Goal: Find specific page/section: Find specific page/section

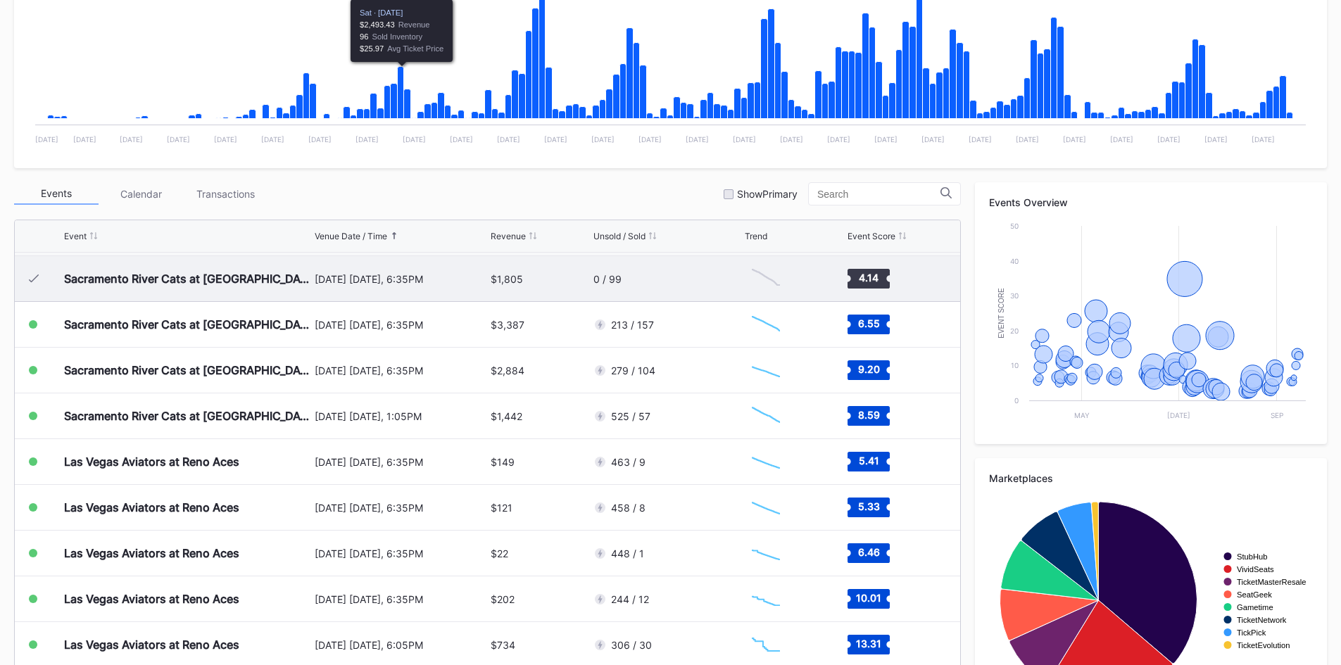
scroll to position [352, 0]
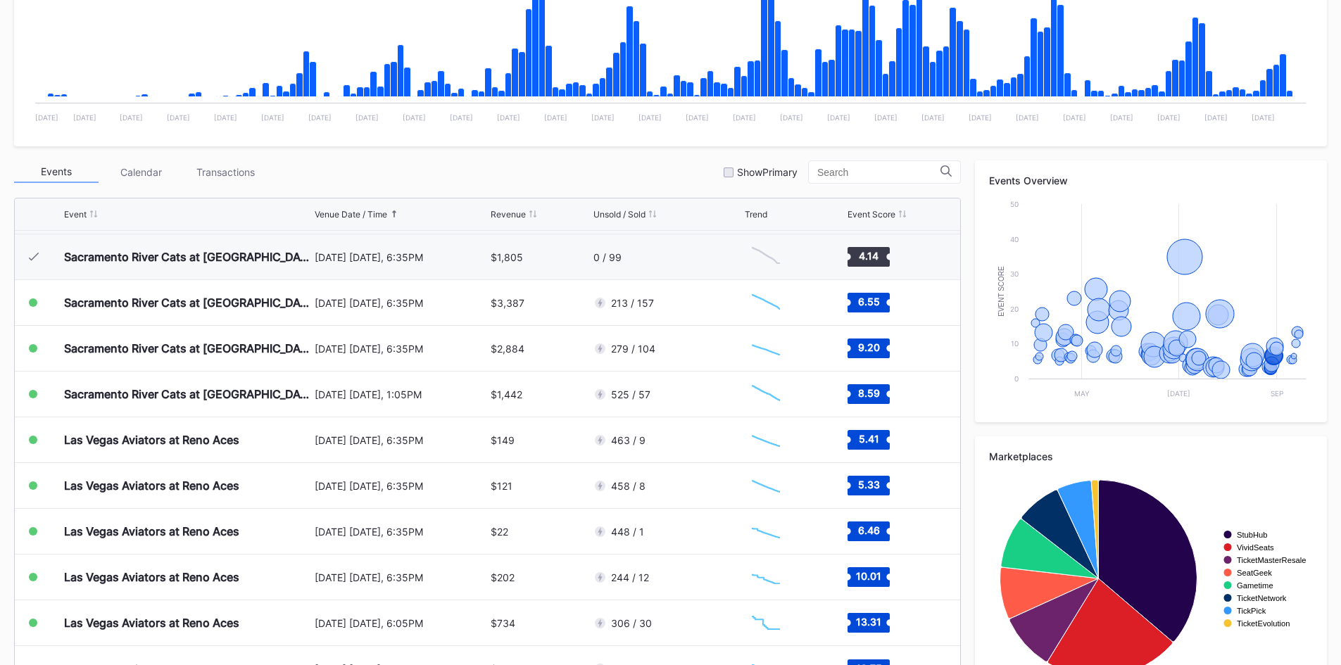
click at [526, 175] on div "Events Calendar Transactions Show Primary" at bounding box center [487, 171] width 947 height 23
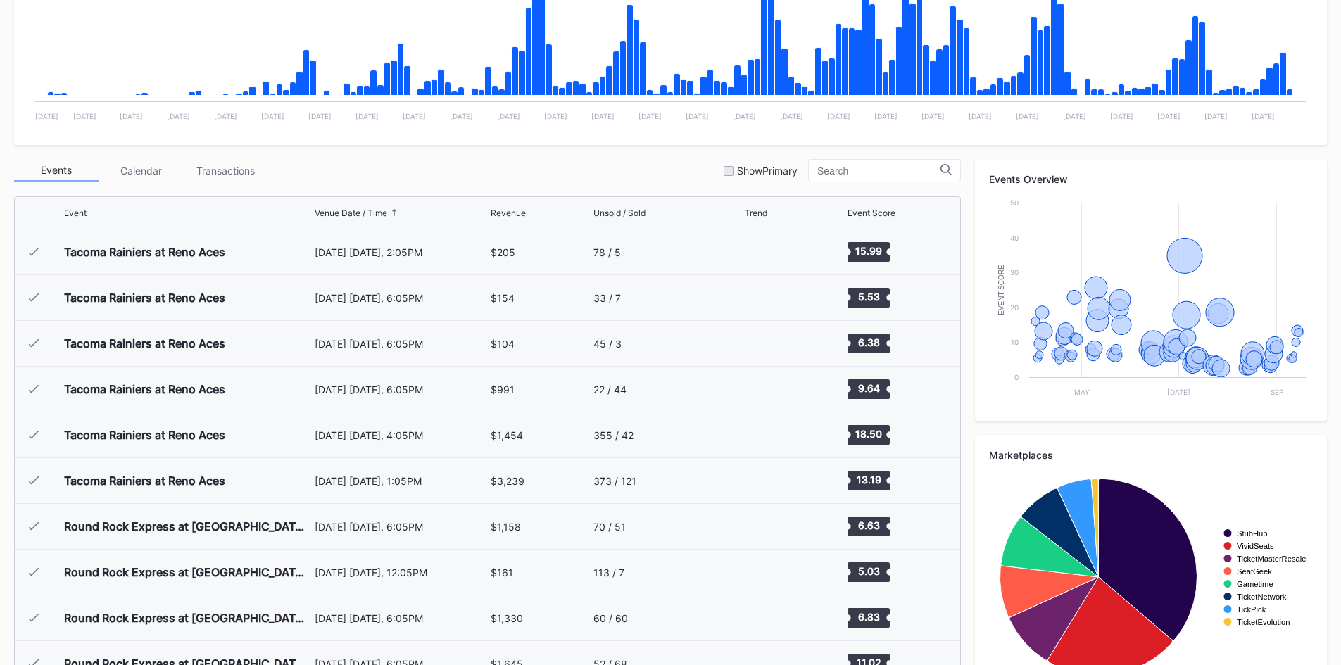
scroll to position [3016, 0]
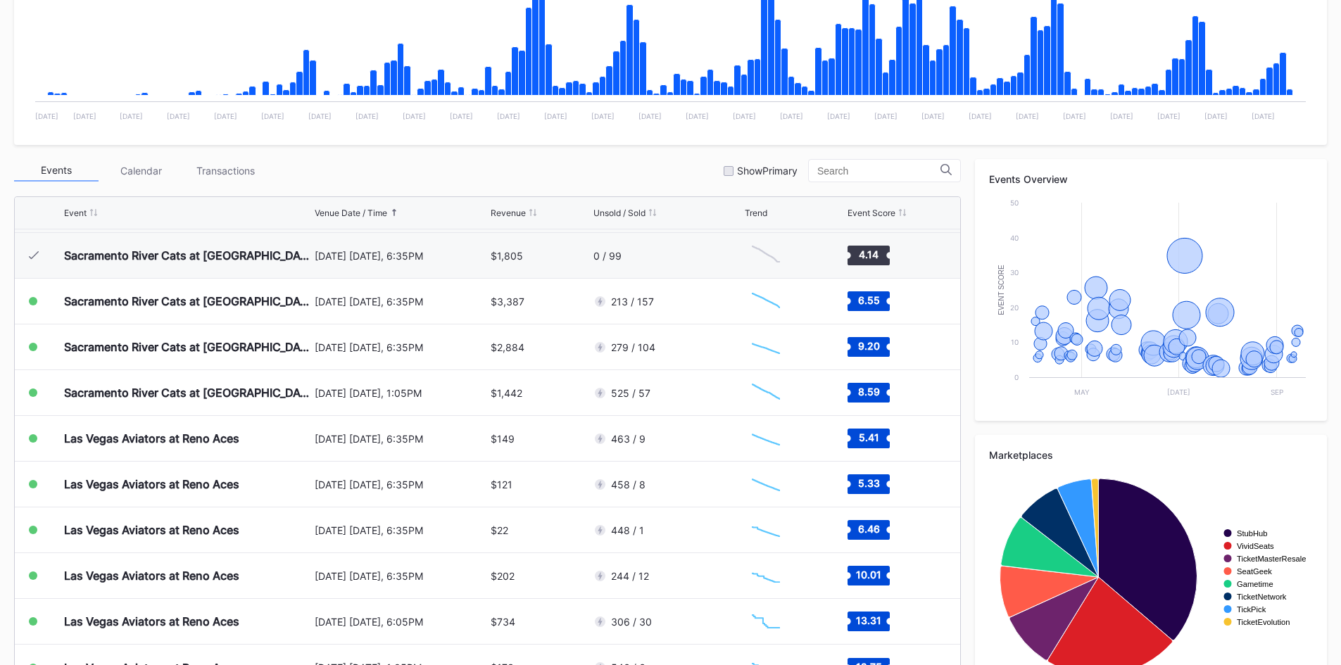
click at [410, 148] on div "Periodic Revenue Cumulative Revenue Created with Highcharts 11.2.0 Chart title …" at bounding box center [670, 293] width 1341 height 835
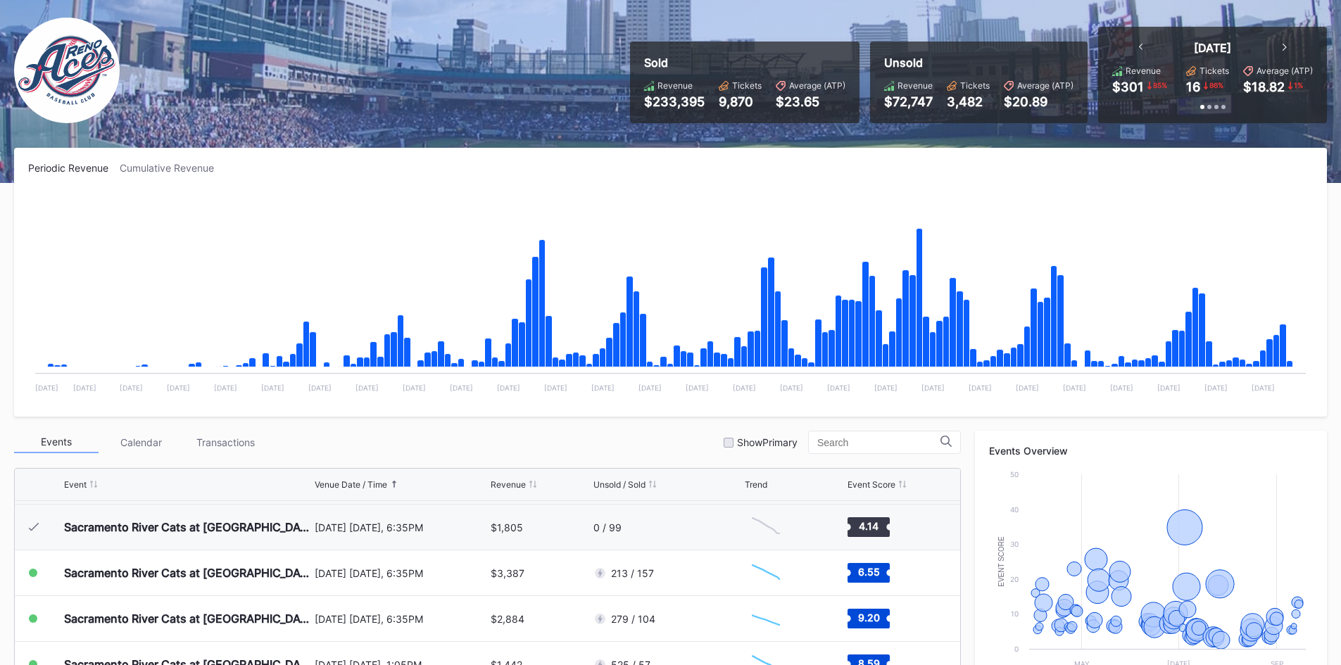
scroll to position [1, 0]
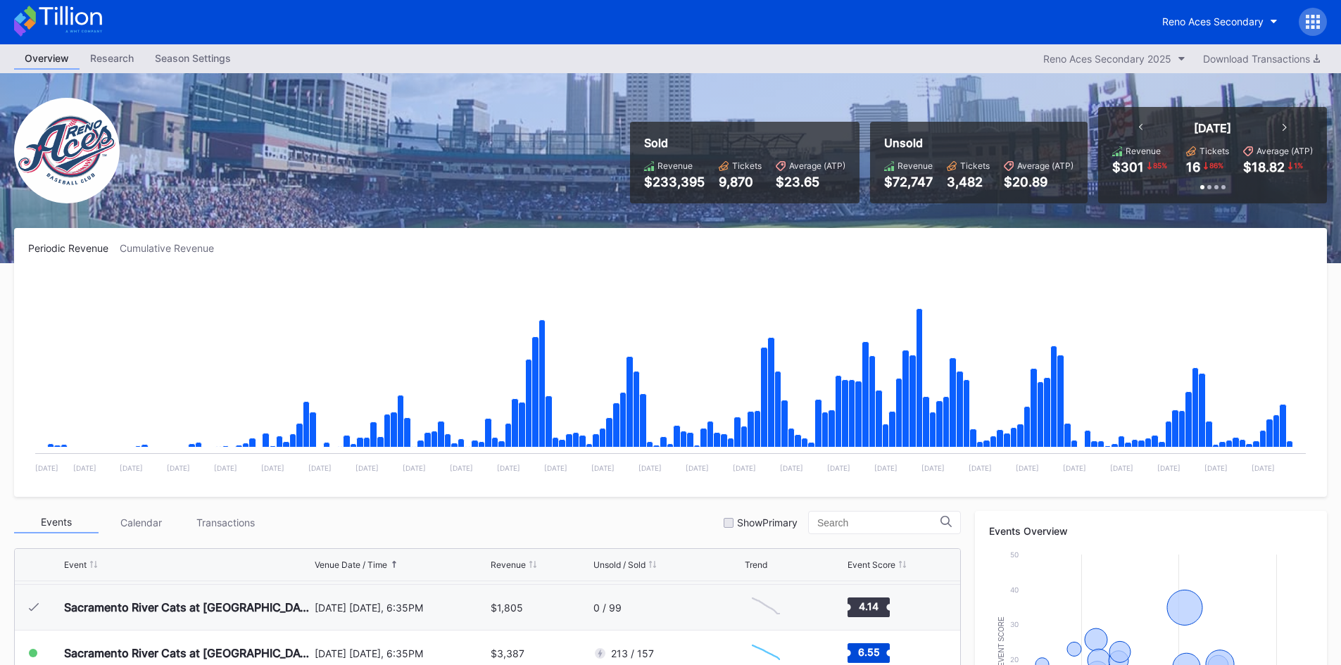
drag, startPoint x: 90, startPoint y: 3, endPoint x: 87, endPoint y: 11, distance: 8.9
click at [90, 6] on div "Reno Aces Secondary" at bounding box center [670, 22] width 1341 height 46
click at [87, 11] on icon at bounding box center [58, 21] width 88 height 31
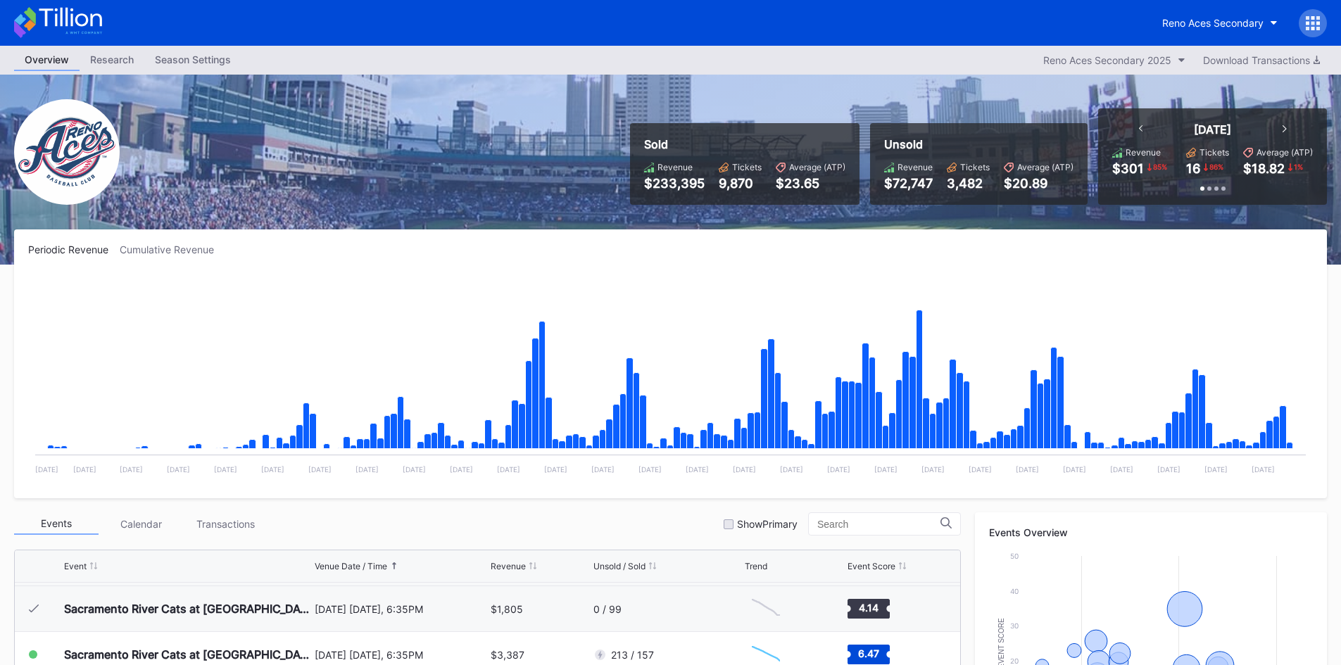
click at [75, 16] on icon at bounding box center [58, 22] width 88 height 31
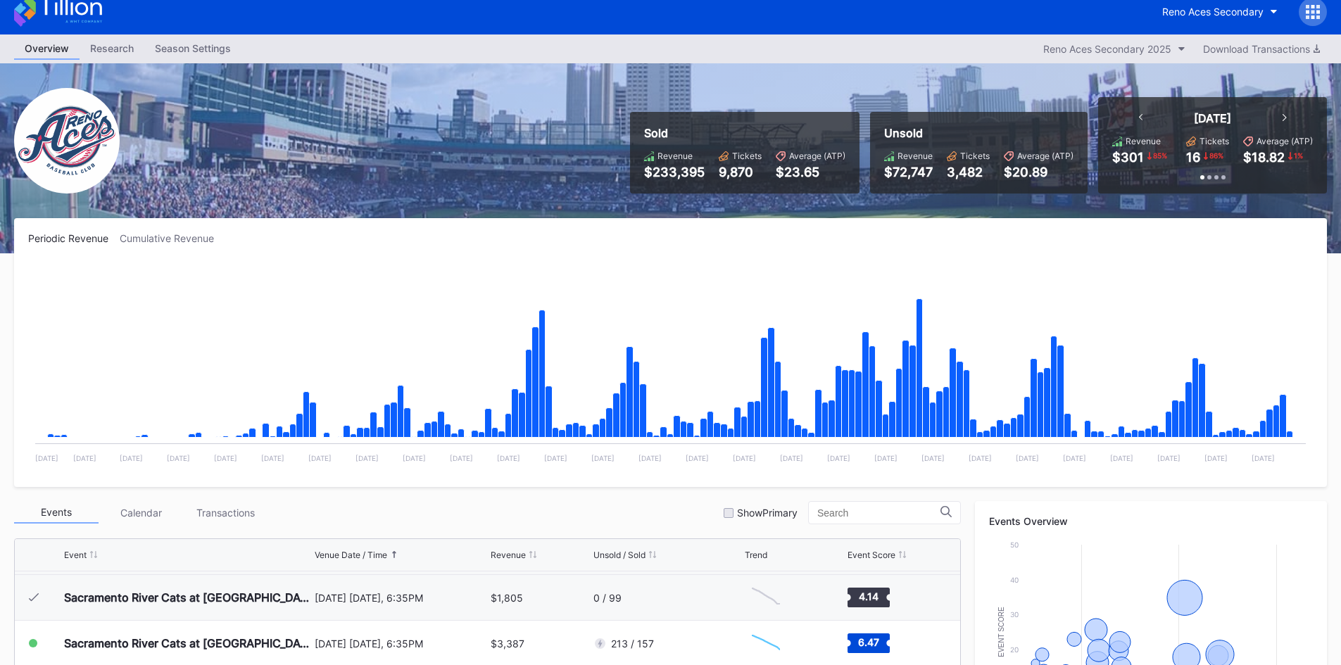
scroll to position [211, 0]
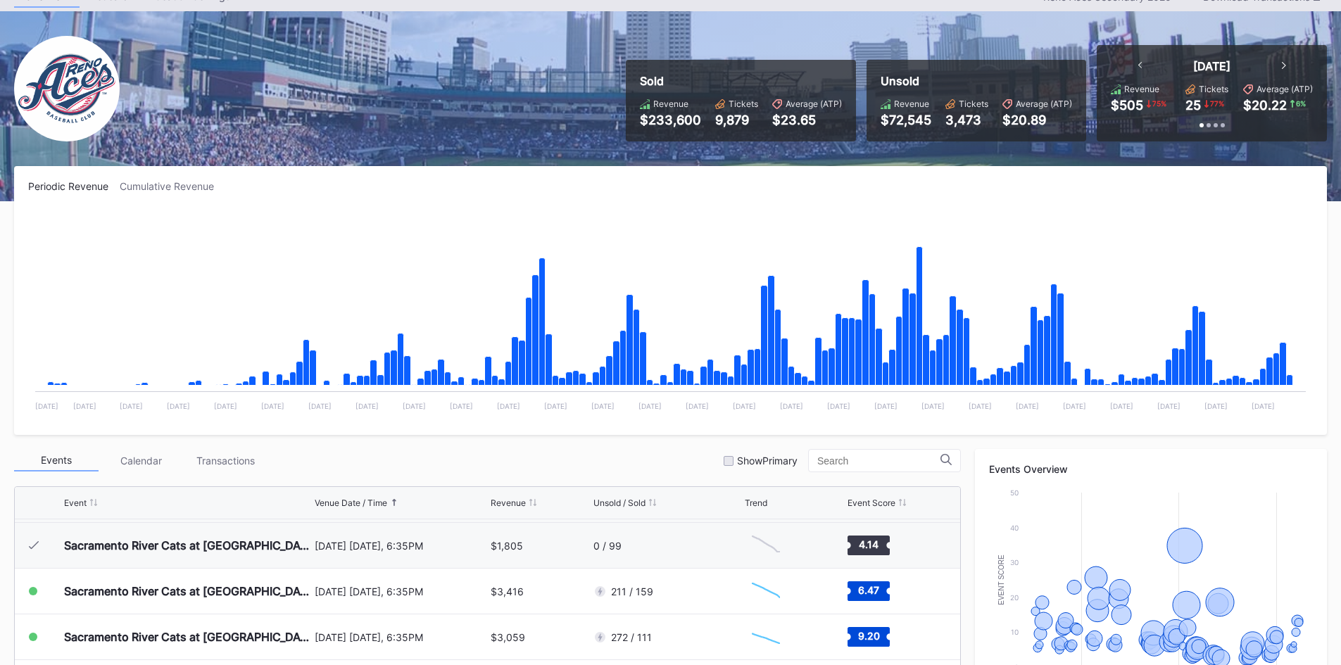
scroll to position [63, 0]
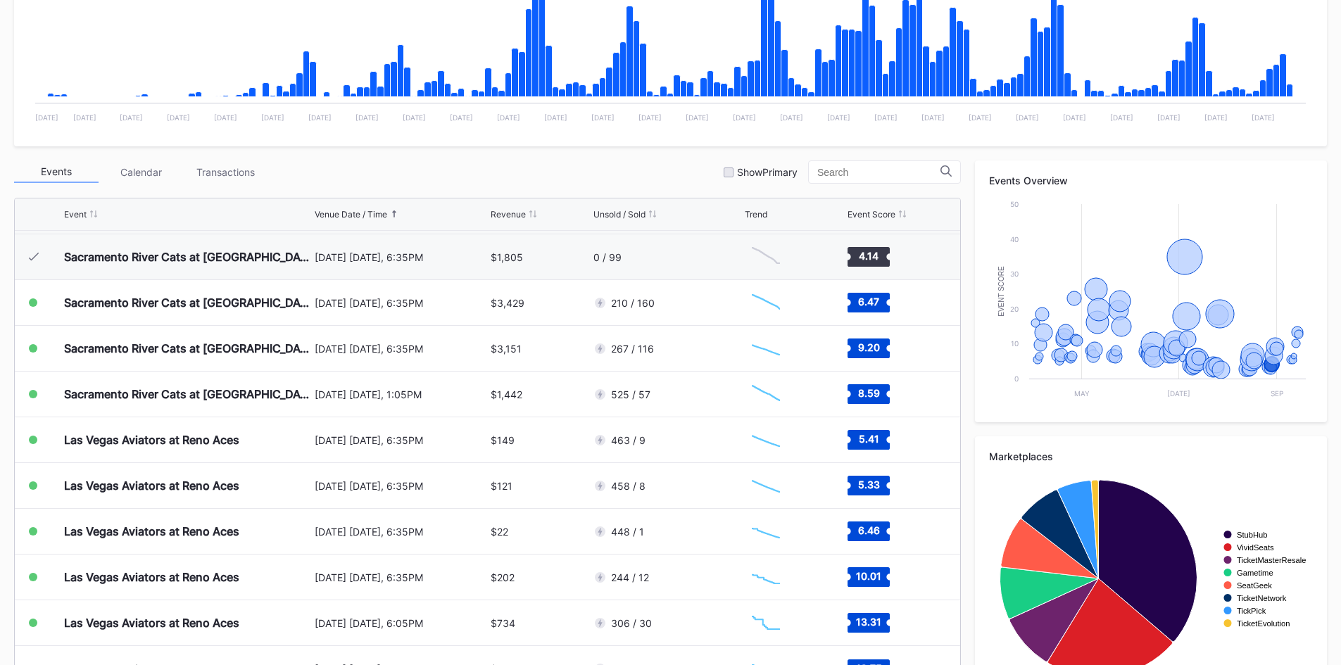
scroll to position [399, 0]
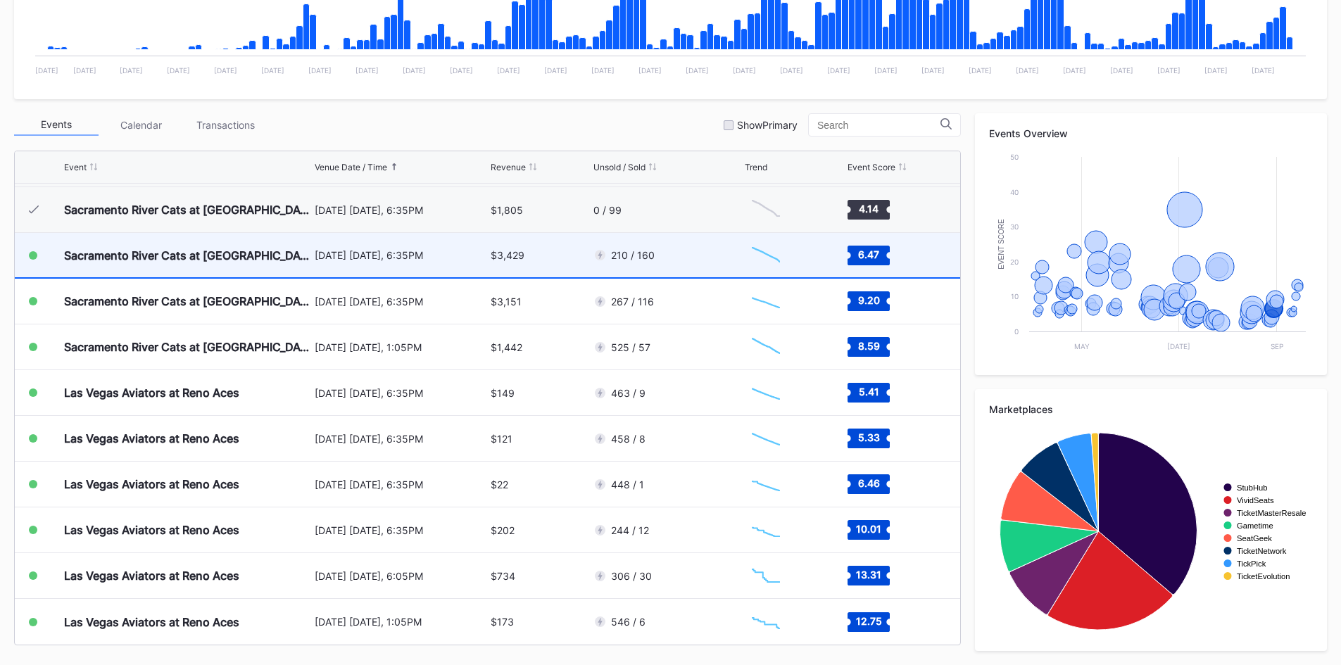
click at [552, 251] on div "$3,429" at bounding box center [540, 255] width 99 height 44
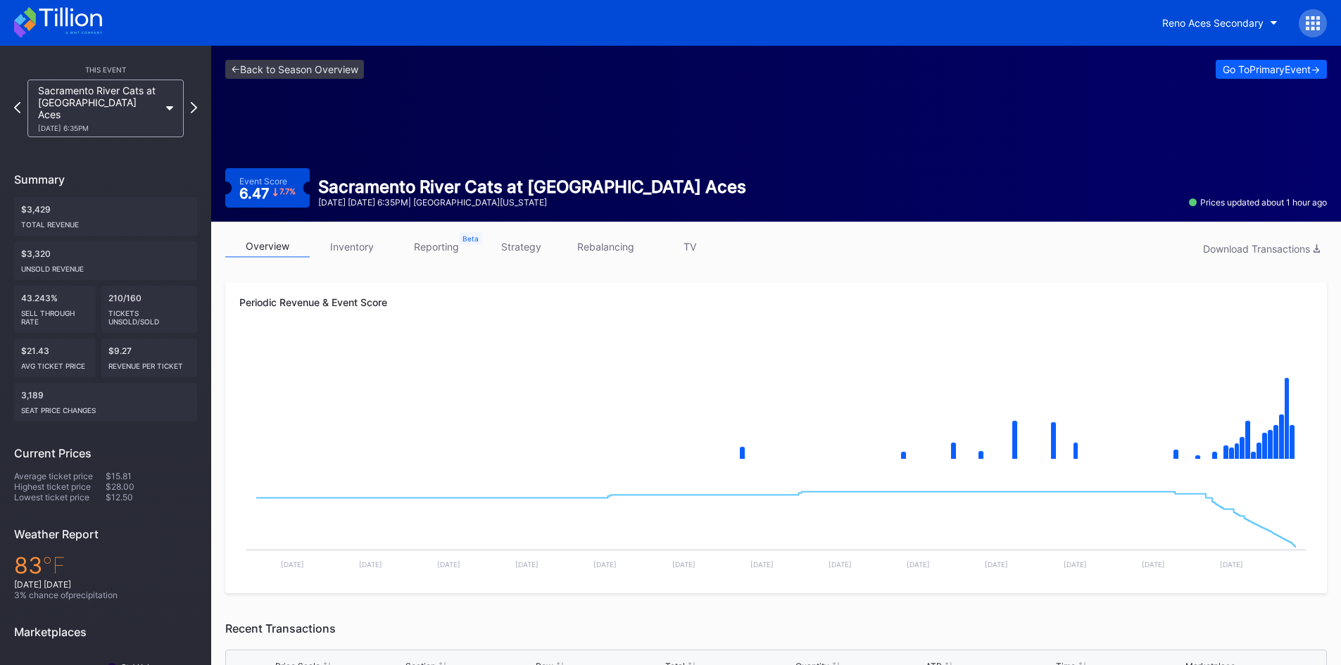
click at [381, 244] on link "inventory" at bounding box center [352, 247] width 84 height 22
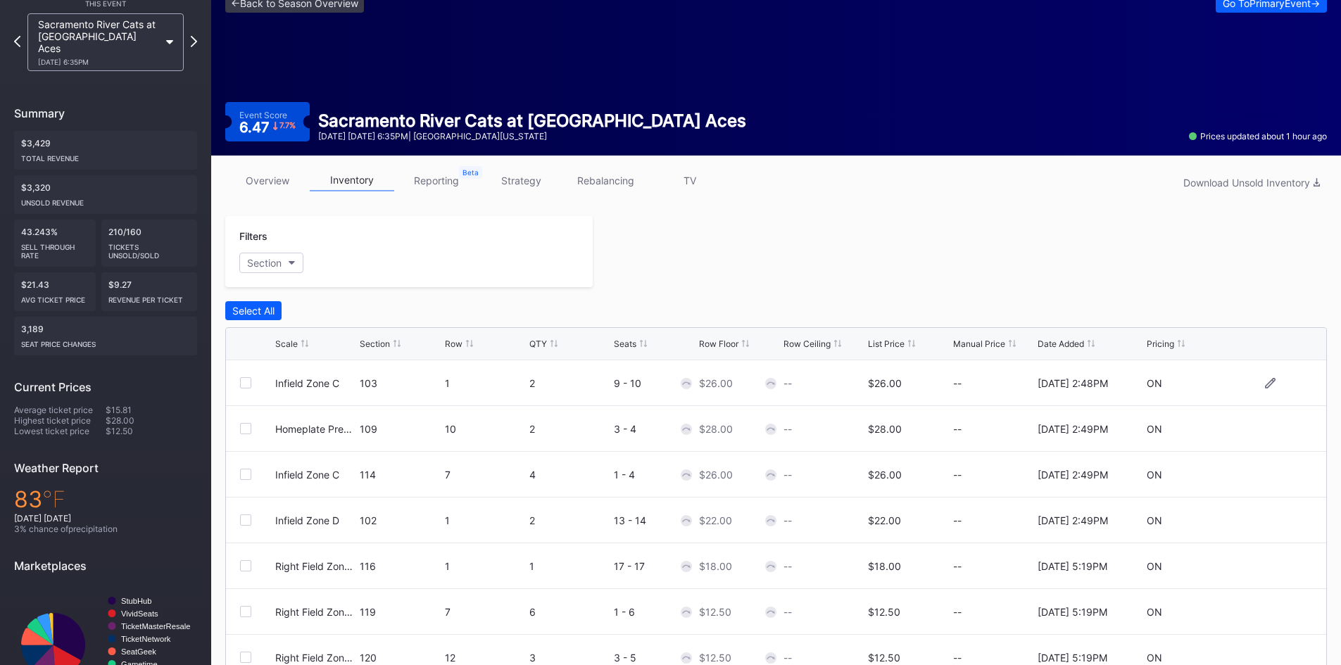
scroll to position [131, 0]
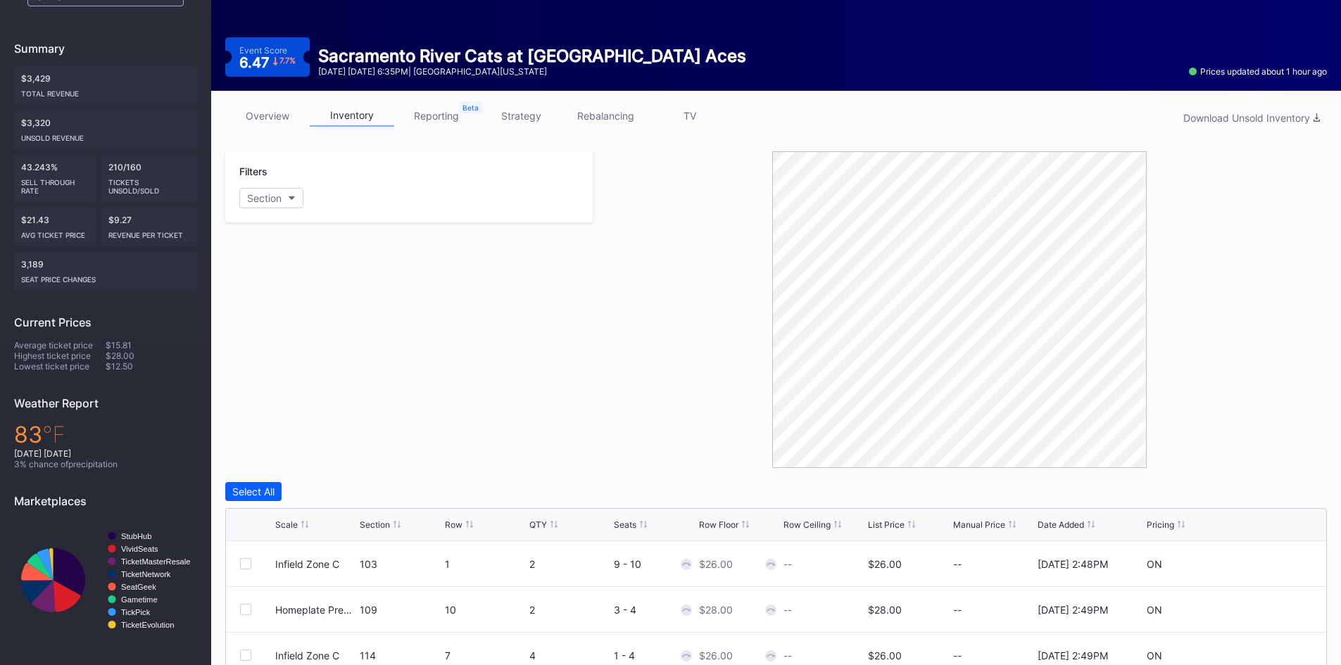
click at [880, 517] on div "Scale Section Row QTY Seats Row Floor Row Ceiling List Price Manual Price Date …" at bounding box center [776, 525] width 1100 height 32
click at [883, 522] on div "List Price" at bounding box center [886, 524] width 37 height 11
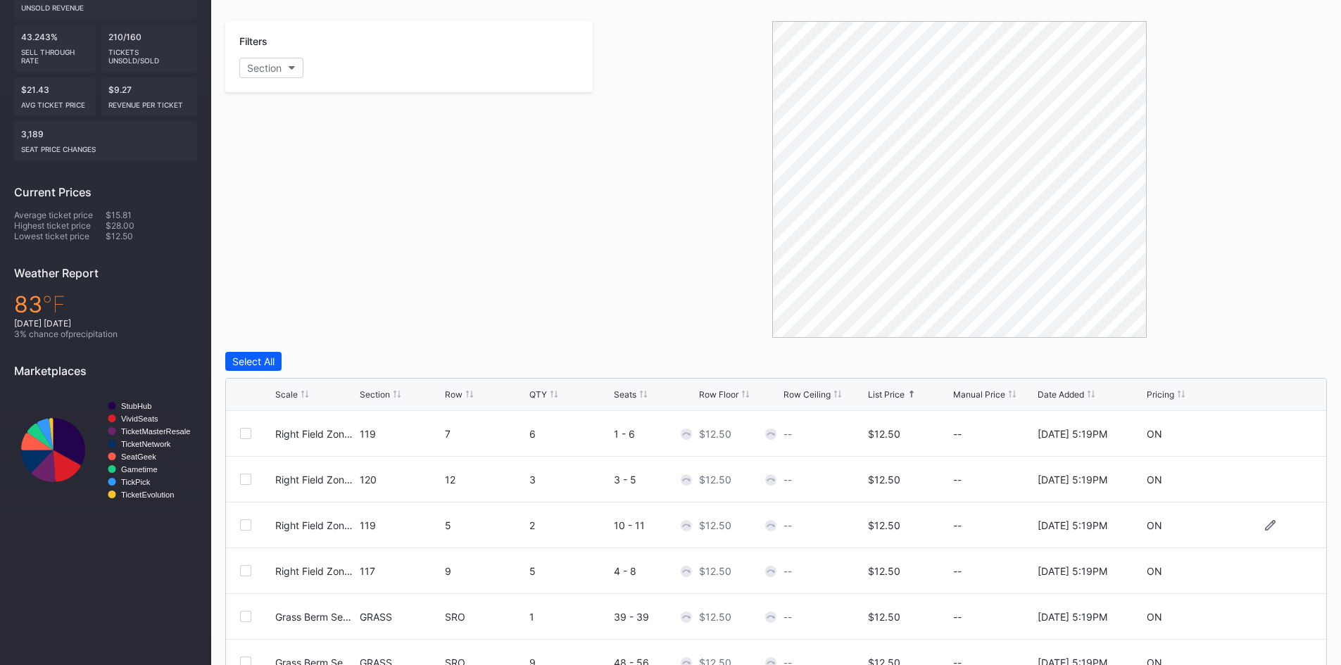
scroll to position [377, 0]
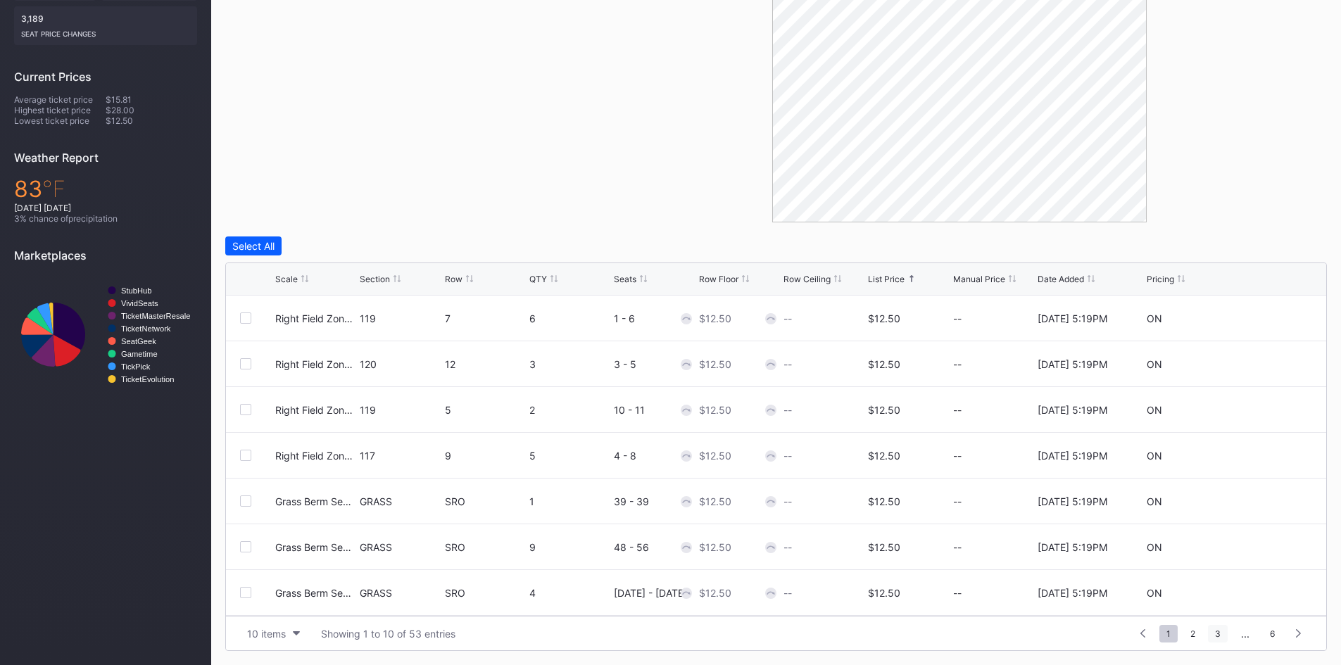
click at [1221, 633] on span "3" at bounding box center [1218, 634] width 20 height 18
click at [1221, 633] on span "4" at bounding box center [1218, 634] width 20 height 18
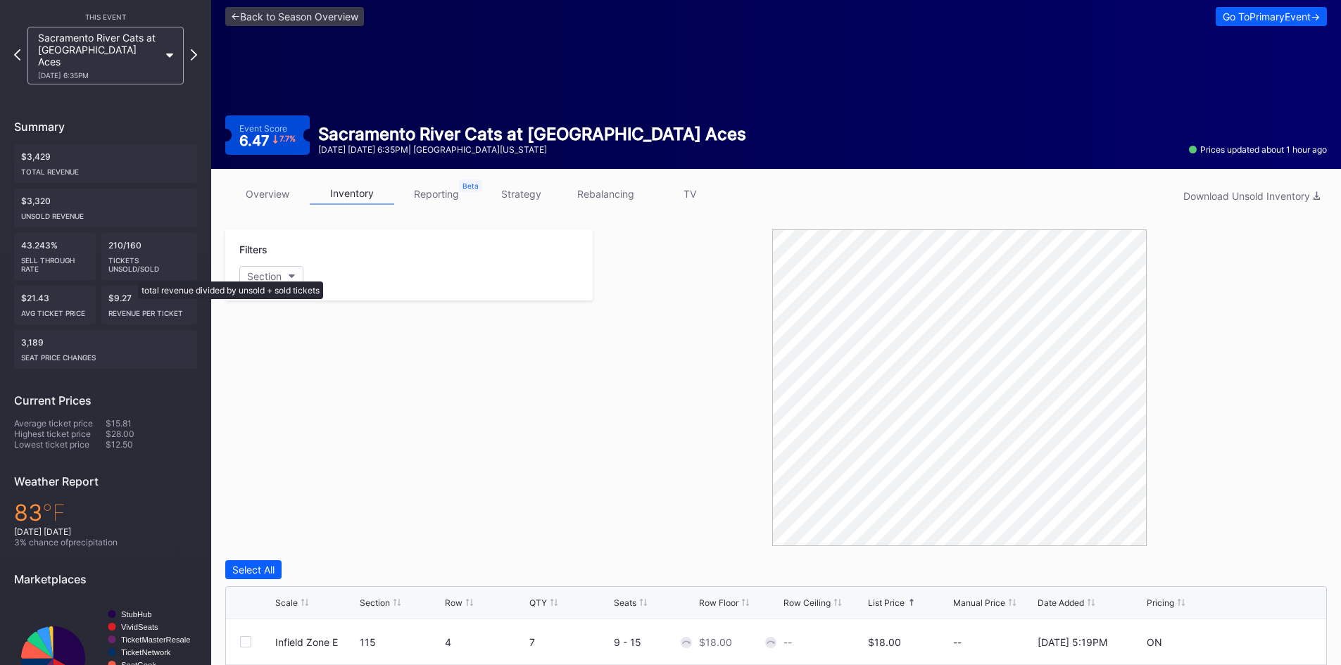
scroll to position [0, 0]
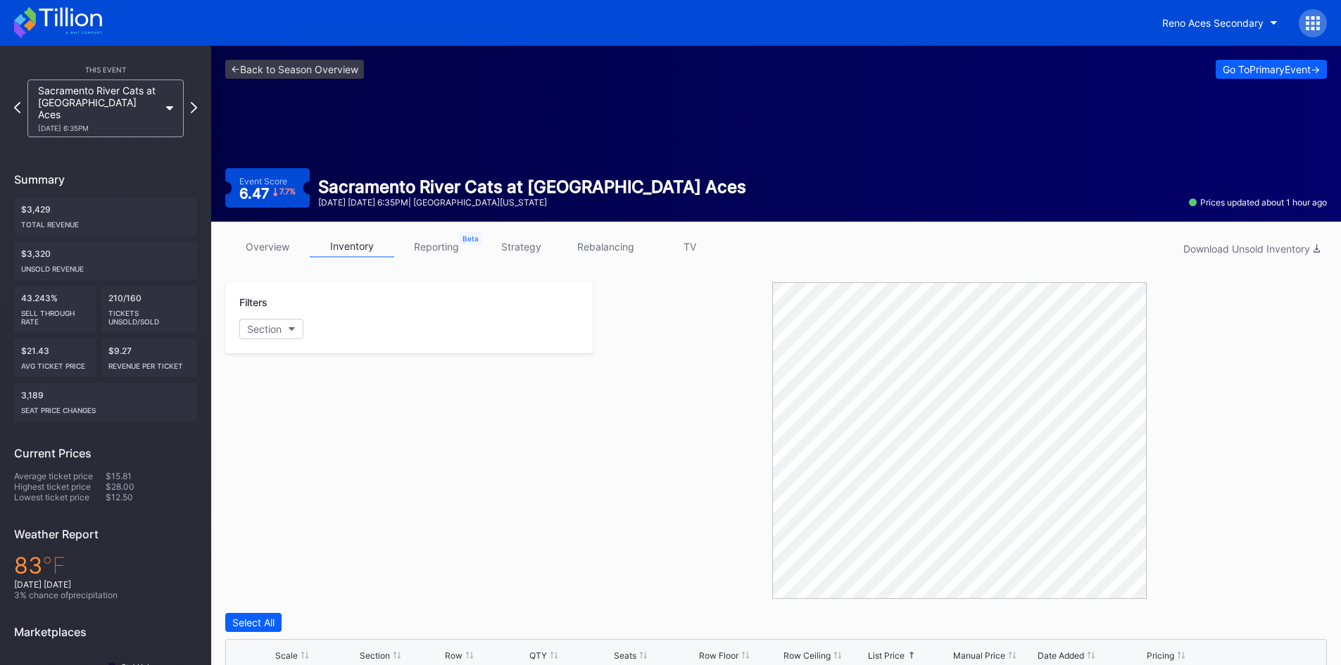
click at [32, 35] on icon at bounding box center [58, 22] width 88 height 31
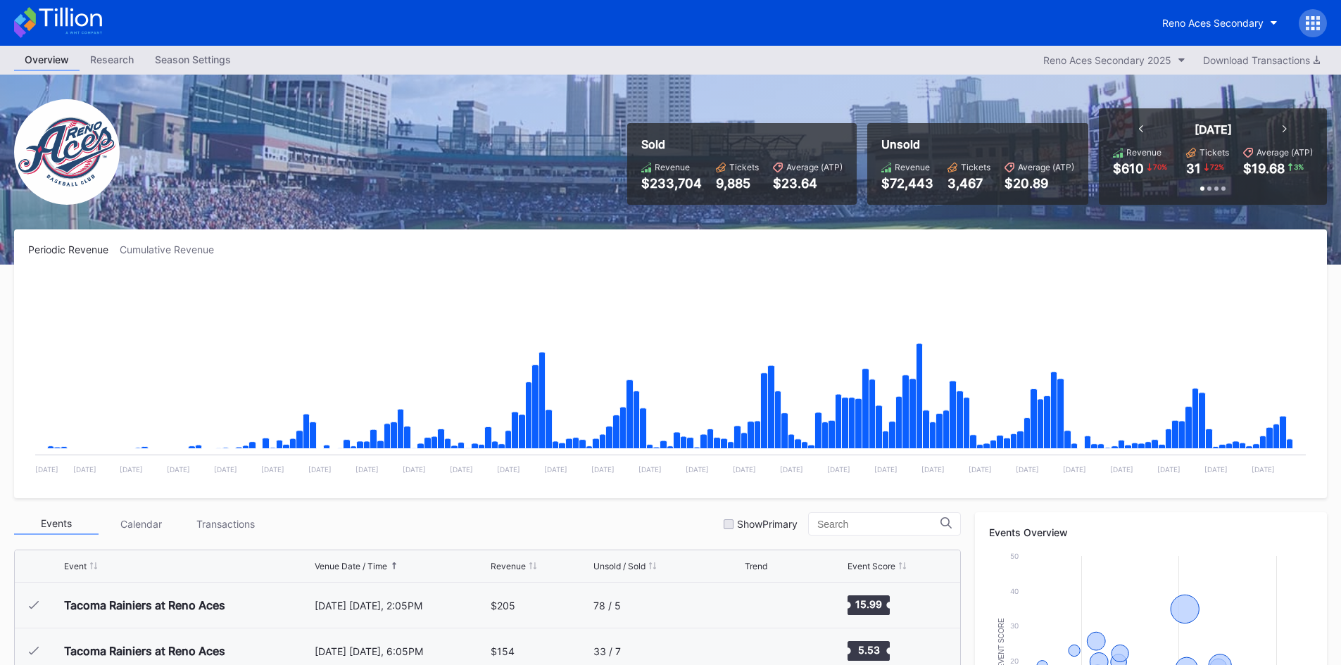
scroll to position [3016, 0]
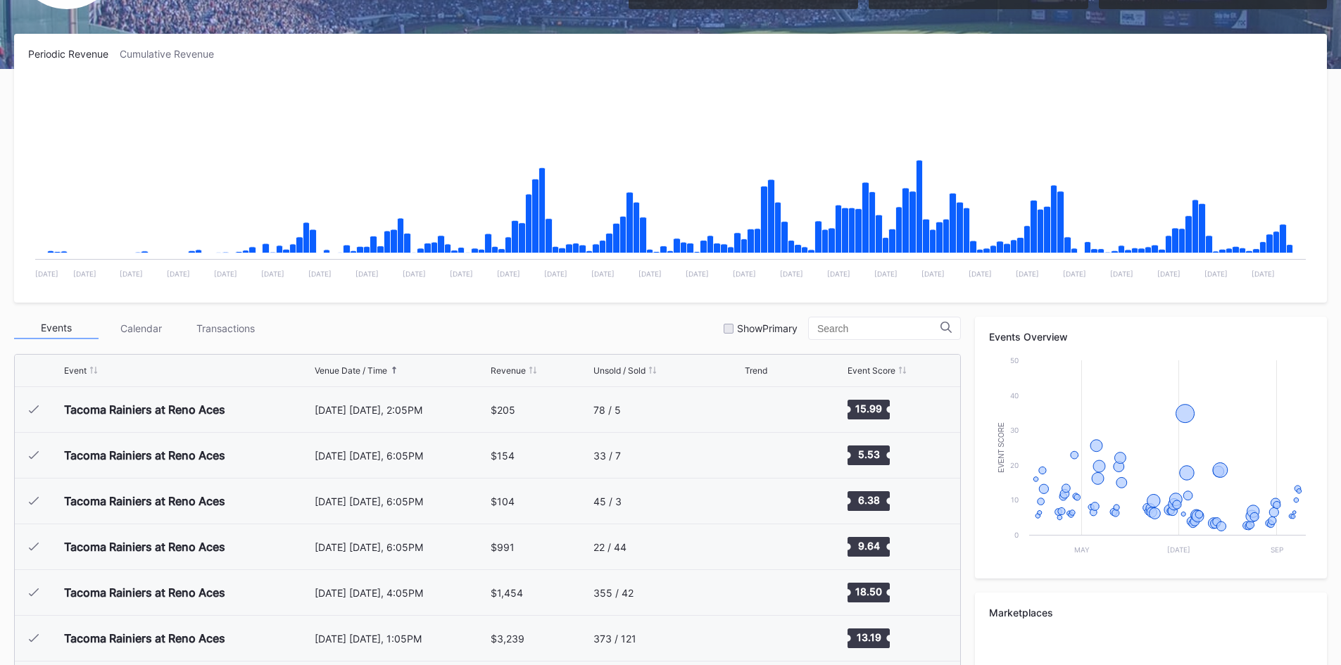
scroll to position [211, 0]
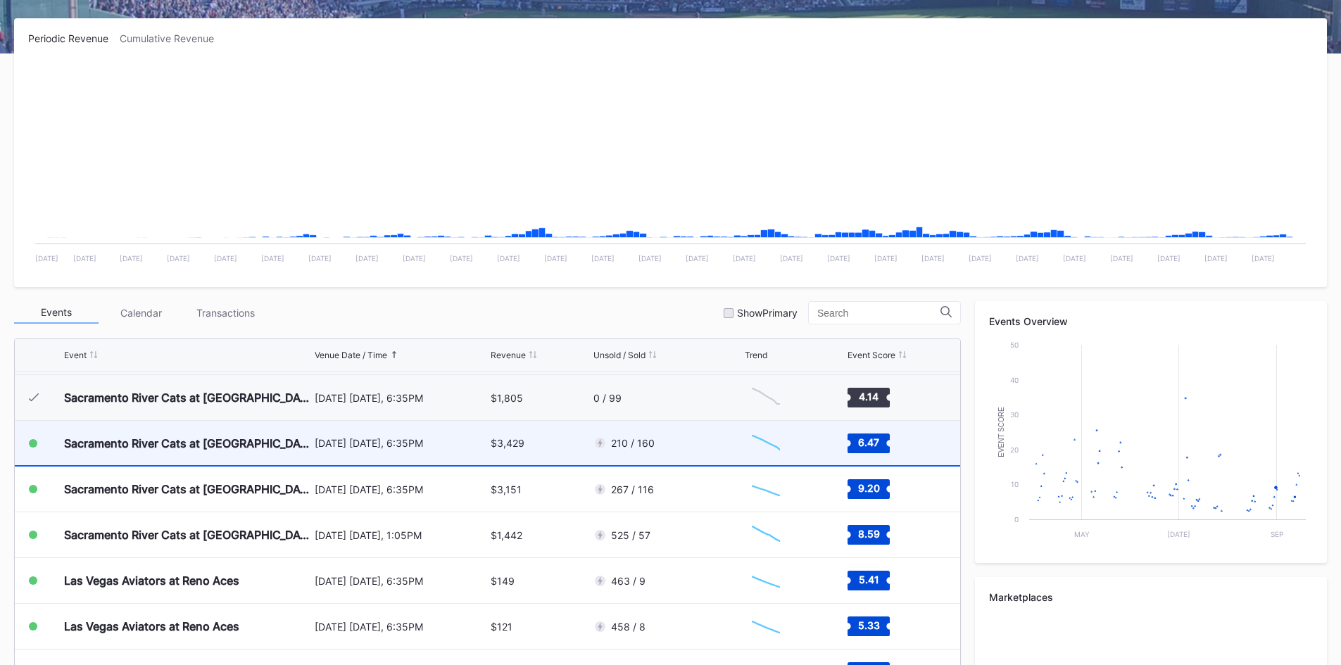
click at [646, 450] on div "210 / 160" at bounding box center [667, 443] width 148 height 44
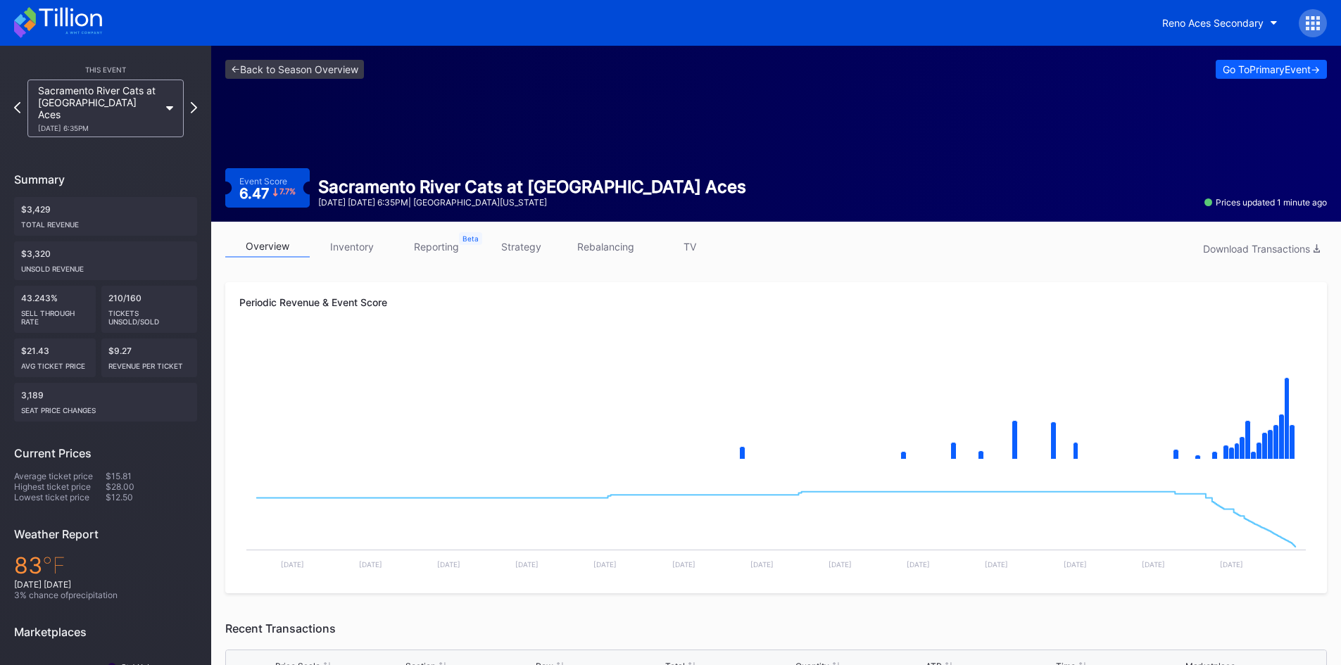
click at [82, 25] on icon at bounding box center [58, 22] width 88 height 31
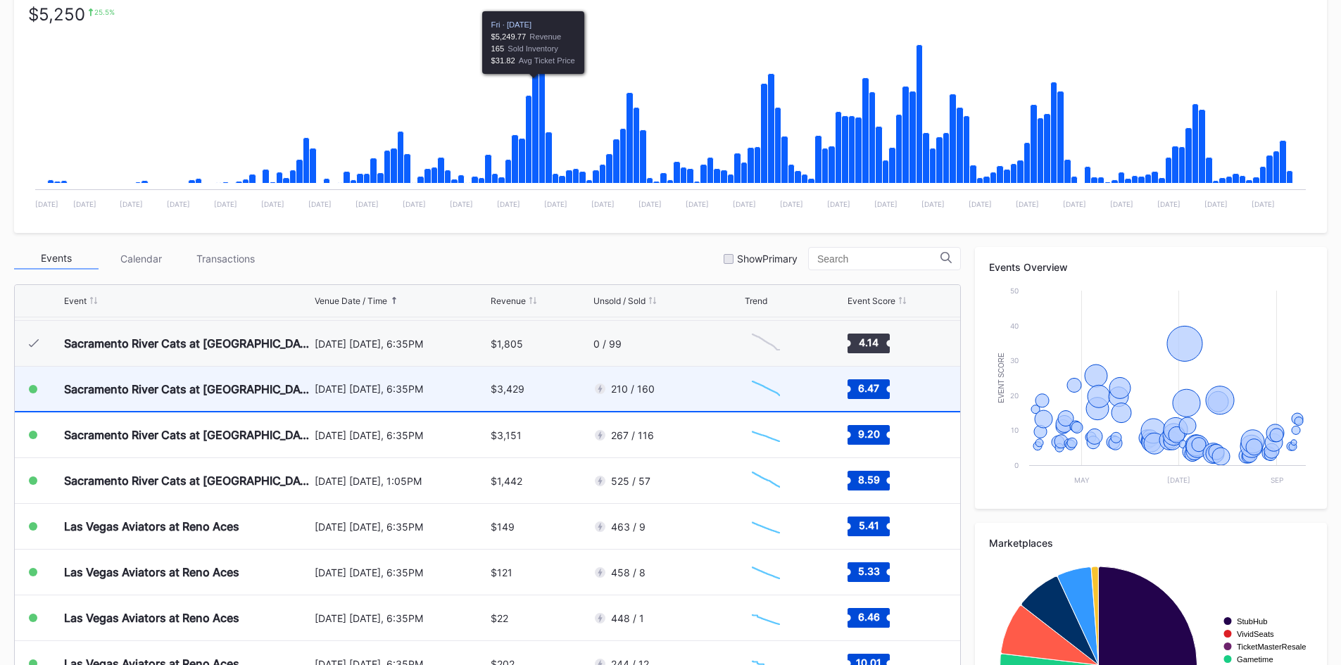
scroll to position [281, 0]
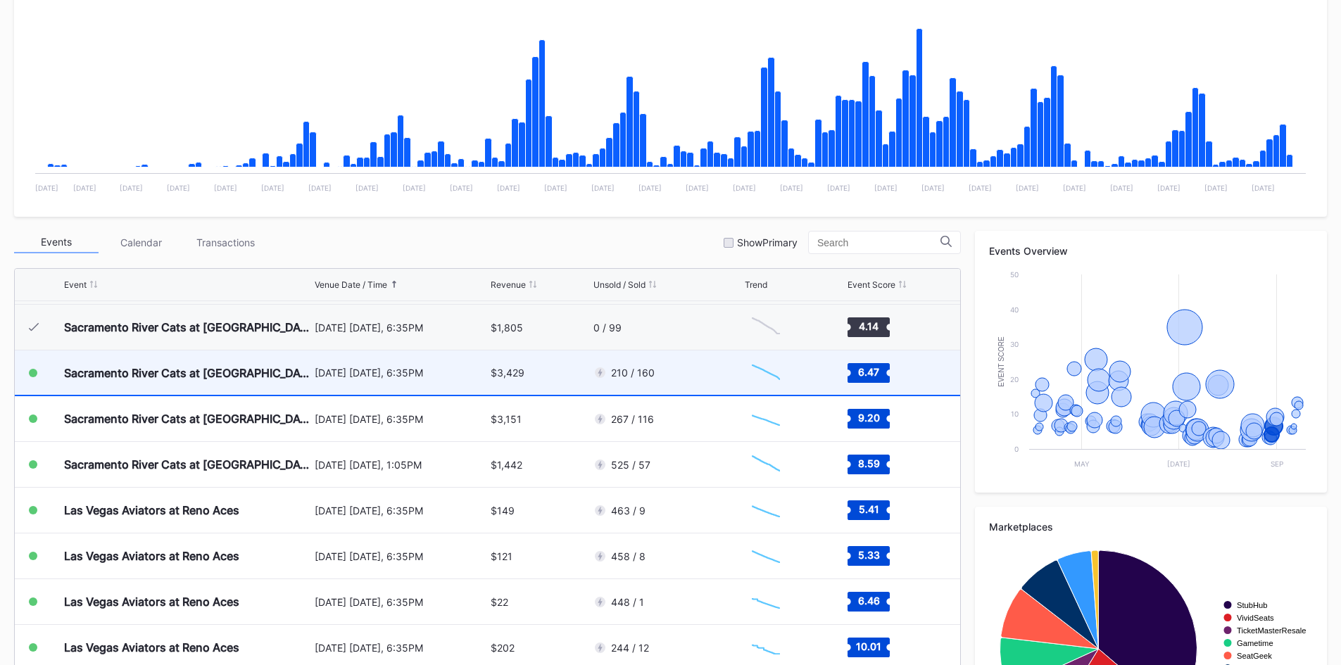
click at [576, 370] on div "$3,429" at bounding box center [540, 372] width 99 height 44
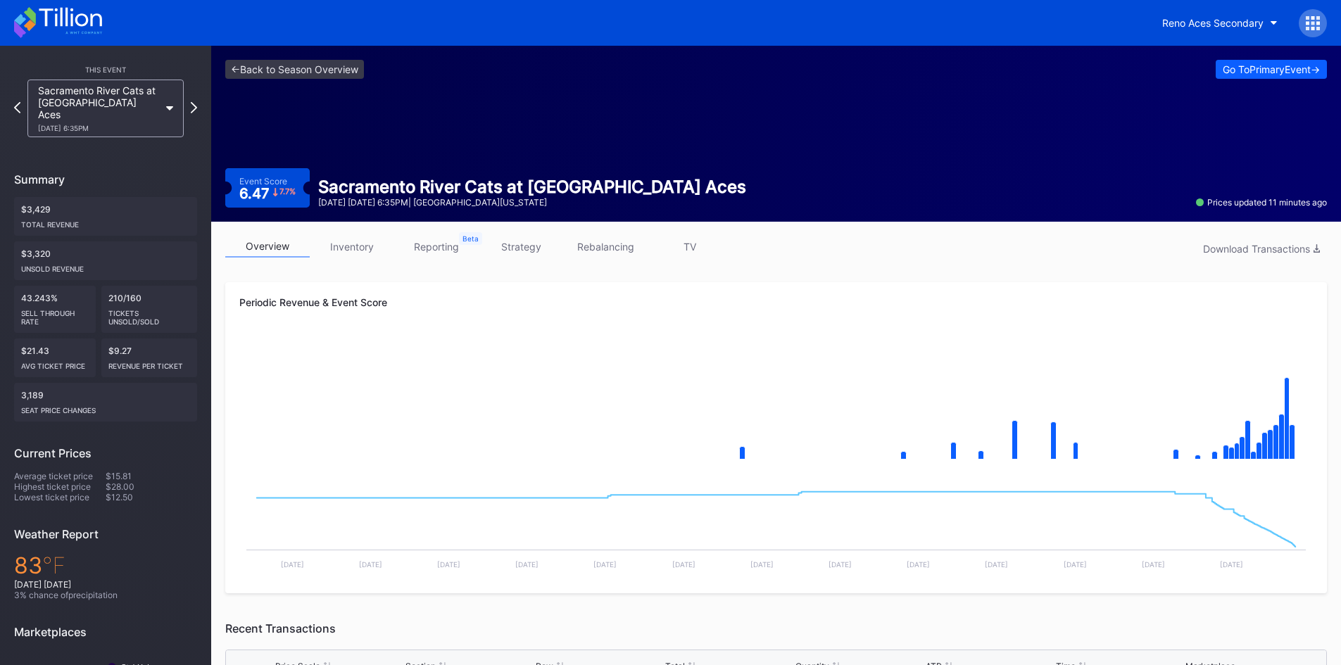
click at [101, 42] on div "Reno Aces Secondary" at bounding box center [670, 23] width 1341 height 46
click at [75, 30] on icon at bounding box center [58, 22] width 88 height 31
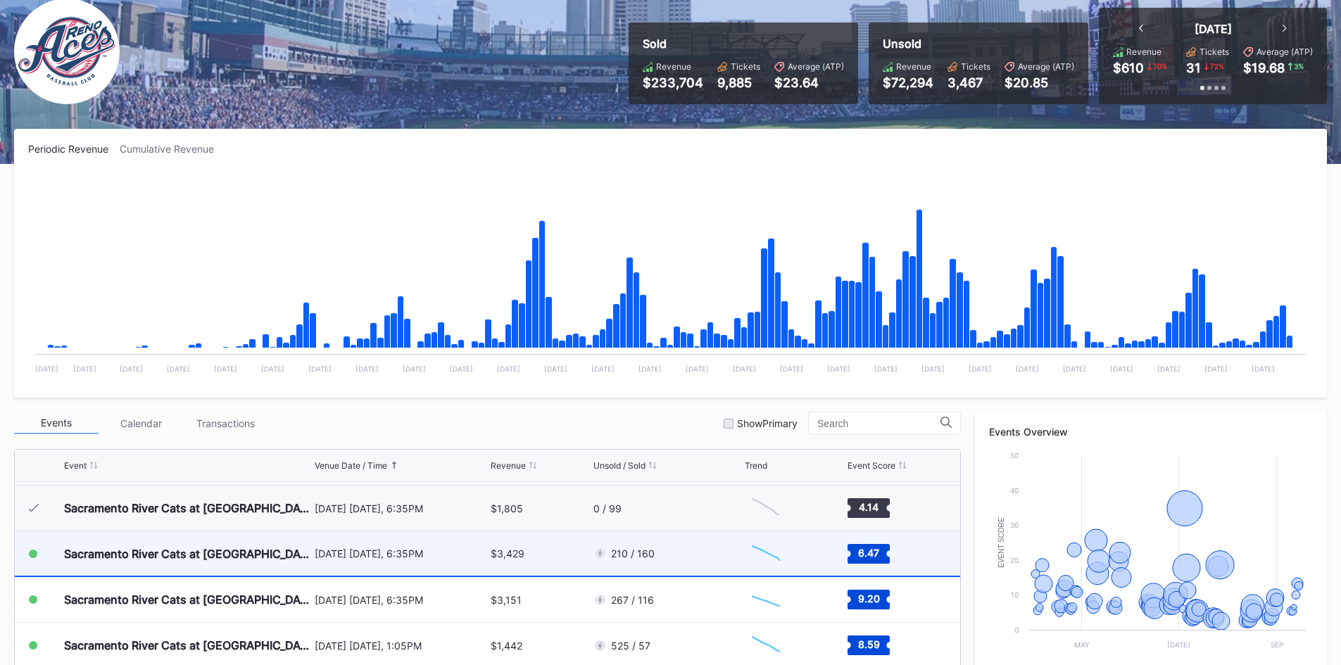
scroll to position [399, 0]
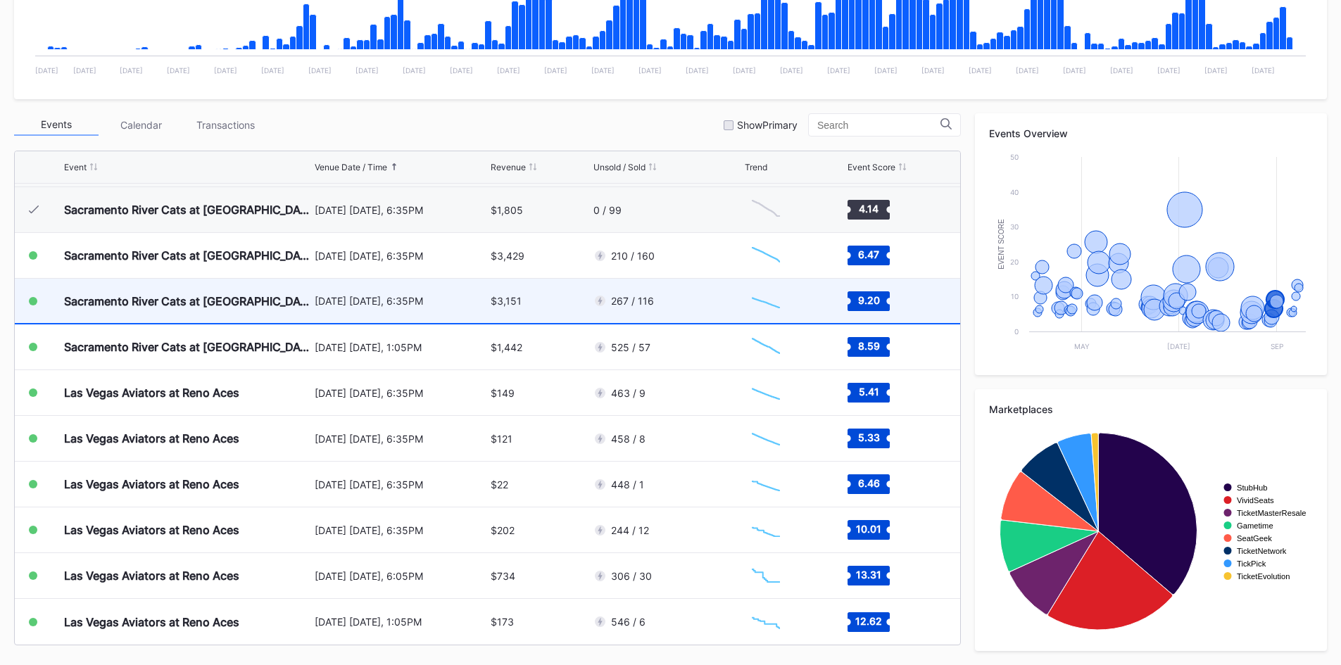
click at [552, 291] on div "$3,151" at bounding box center [540, 301] width 99 height 44
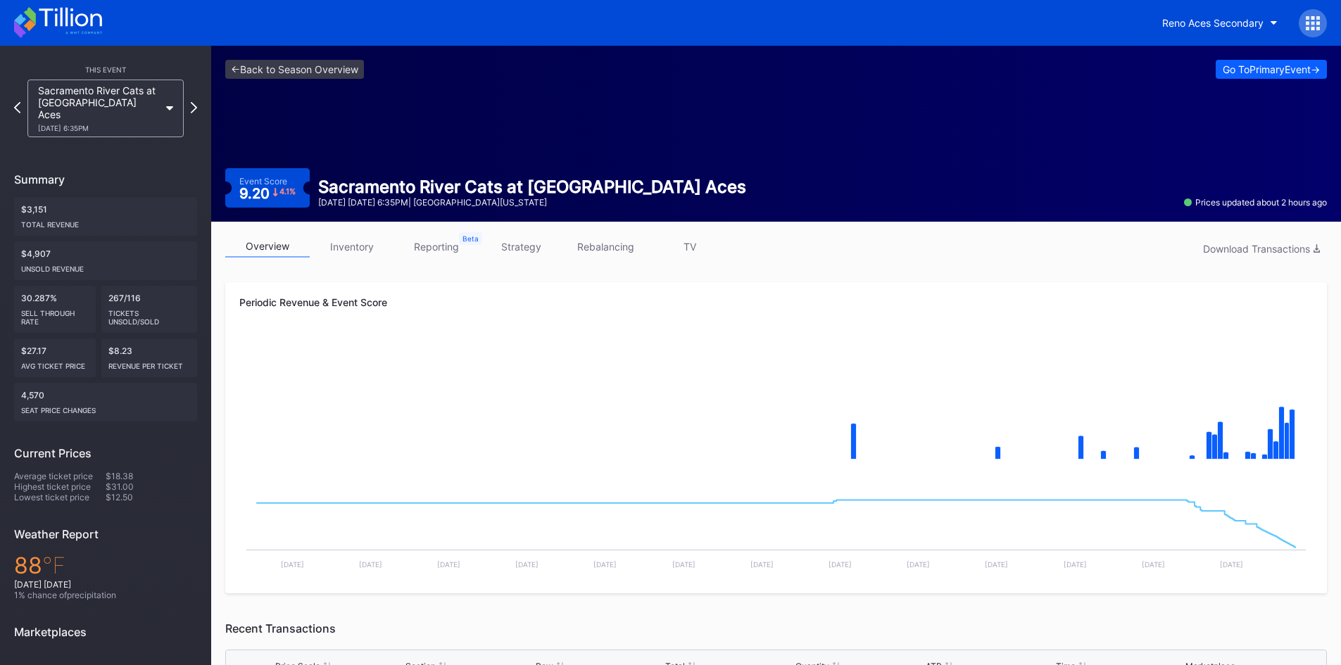
click at [55, 29] on icon at bounding box center [58, 22] width 88 height 31
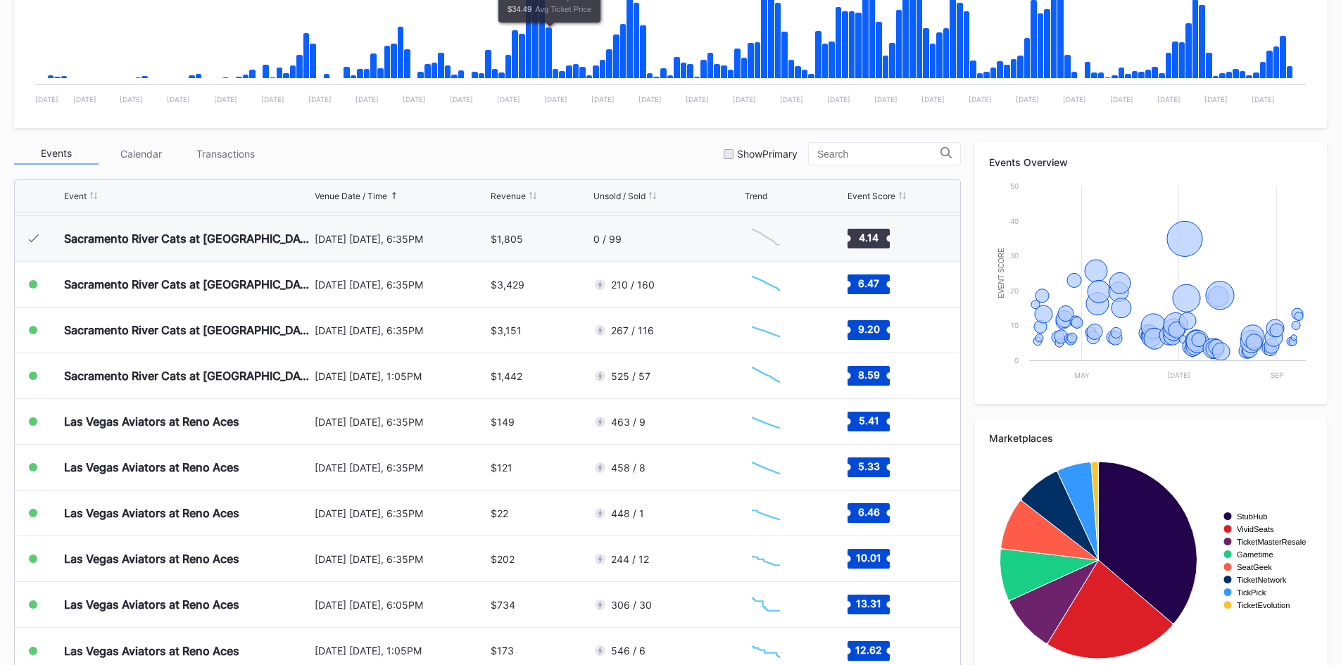
scroll to position [399, 0]
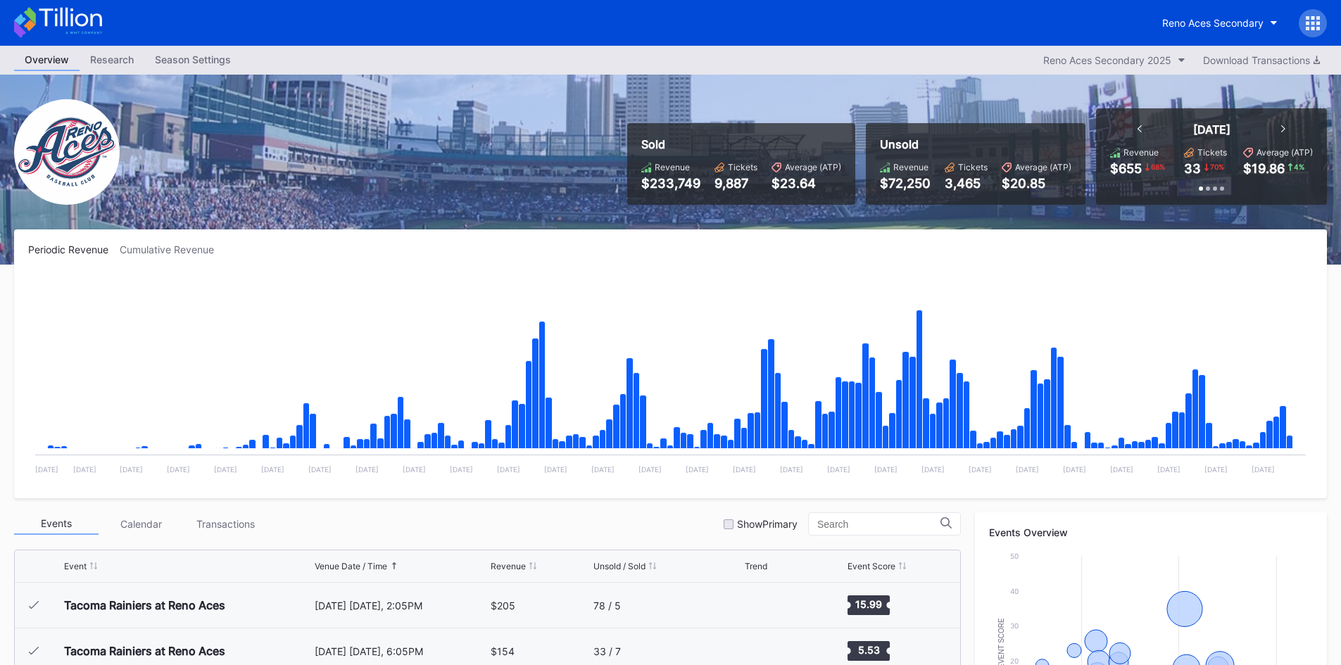
scroll to position [3016, 0]
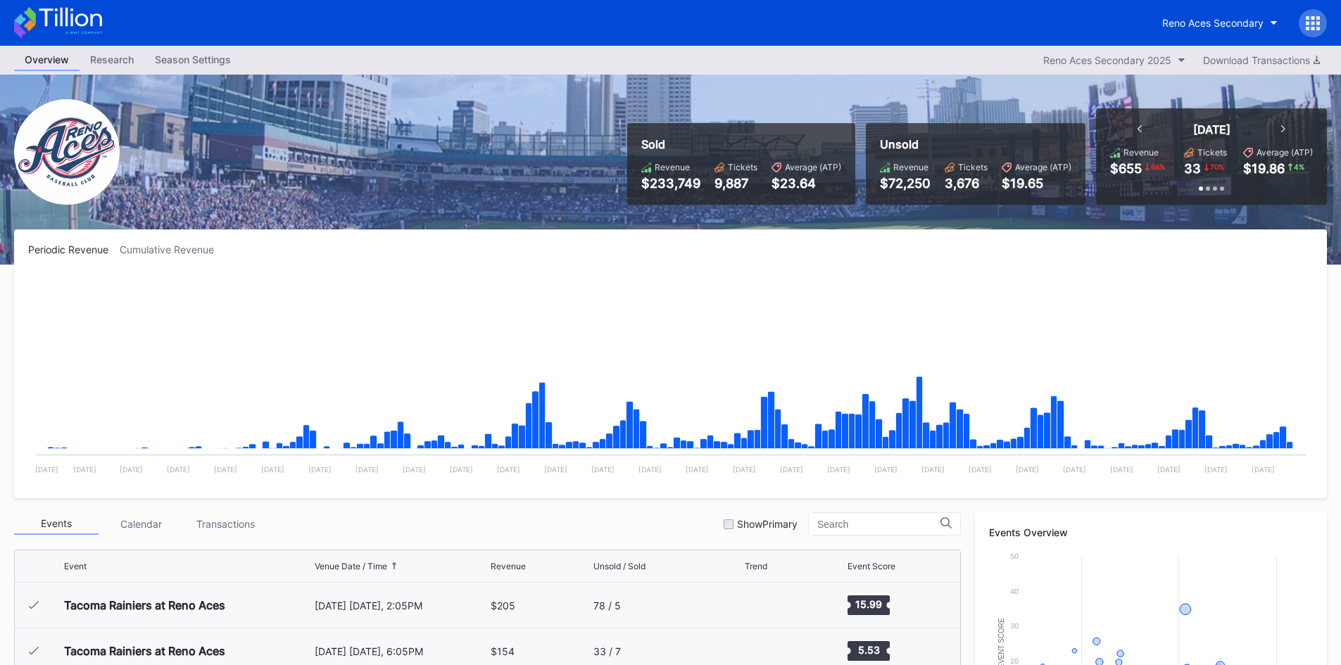
scroll to position [3016, 0]
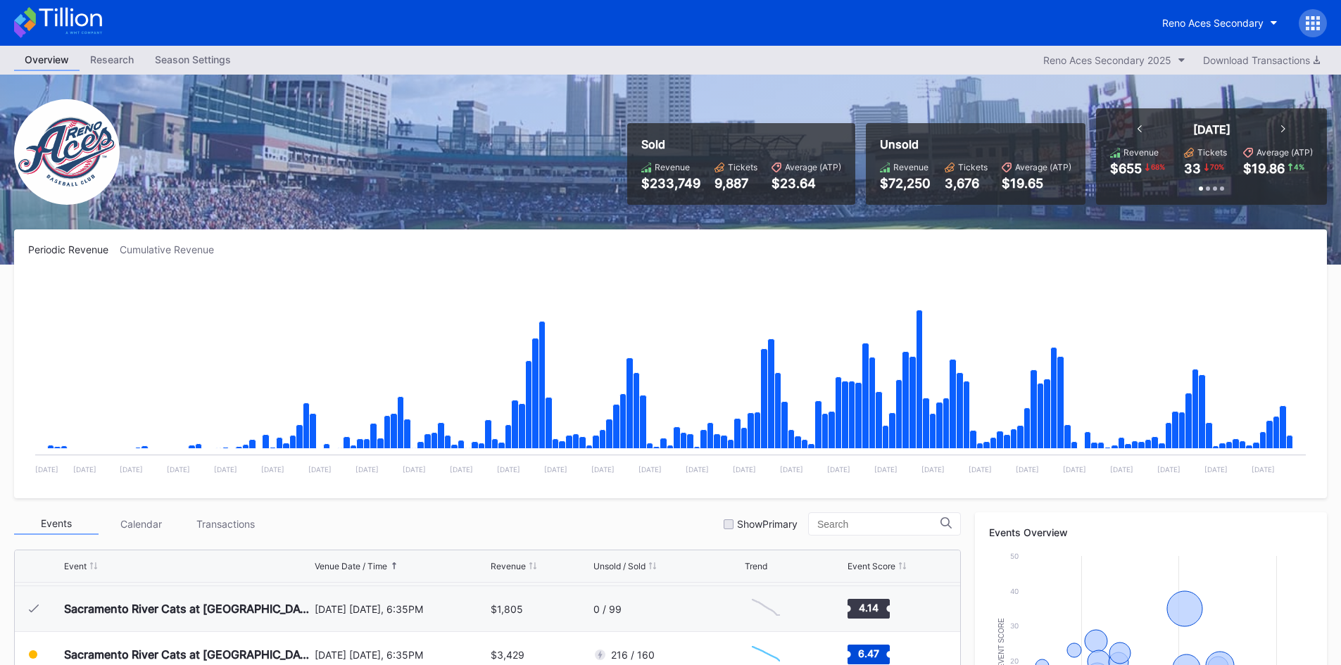
click at [64, 25] on icon at bounding box center [58, 22] width 88 height 31
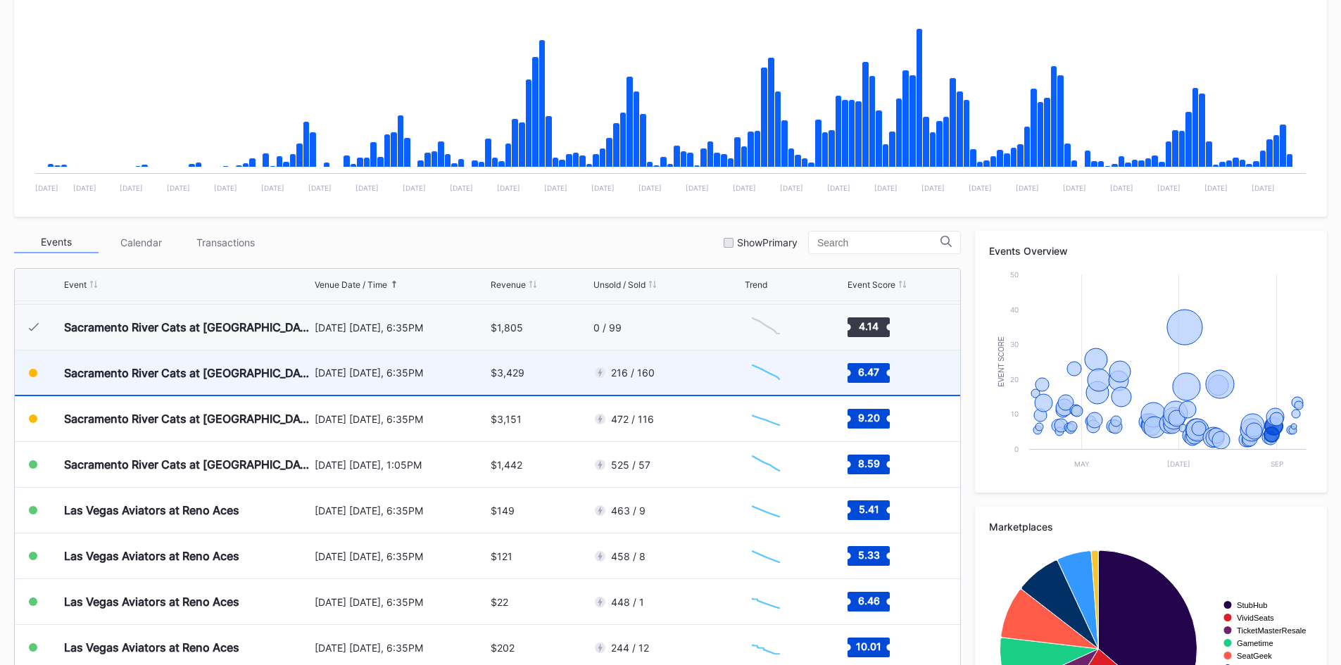
click at [529, 360] on div "$3,429" at bounding box center [540, 372] width 99 height 44
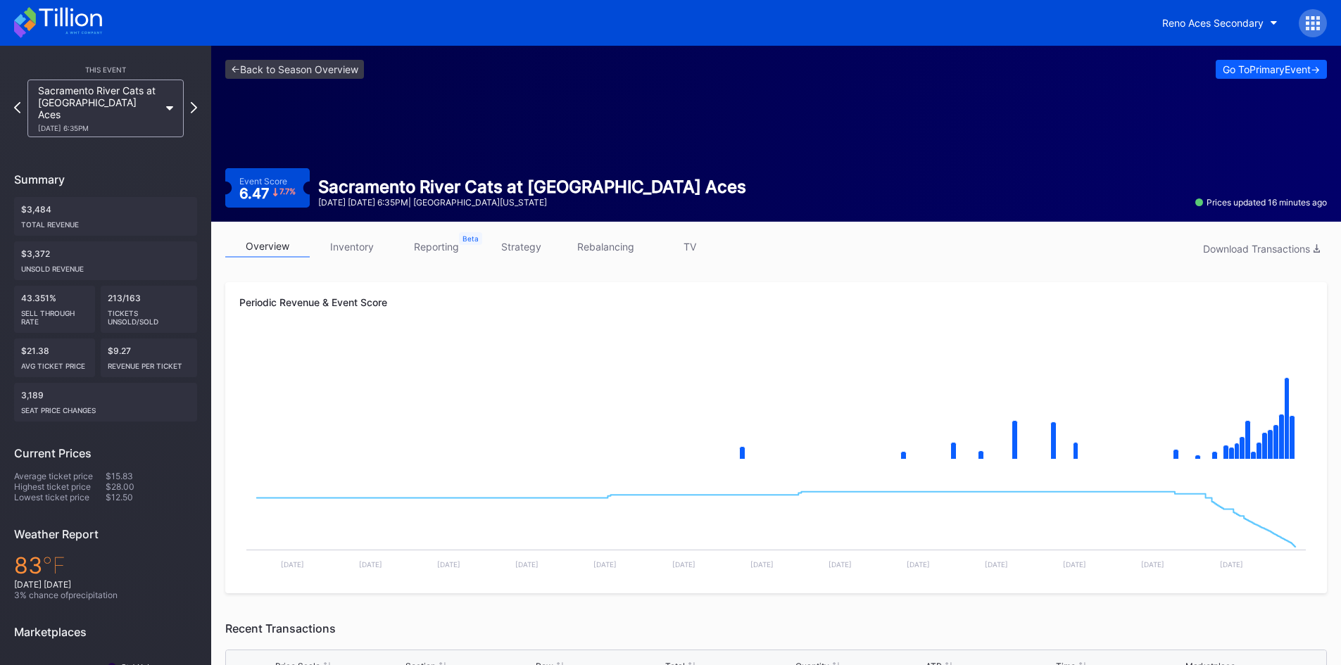
click at [63, 30] on icon at bounding box center [58, 22] width 88 height 31
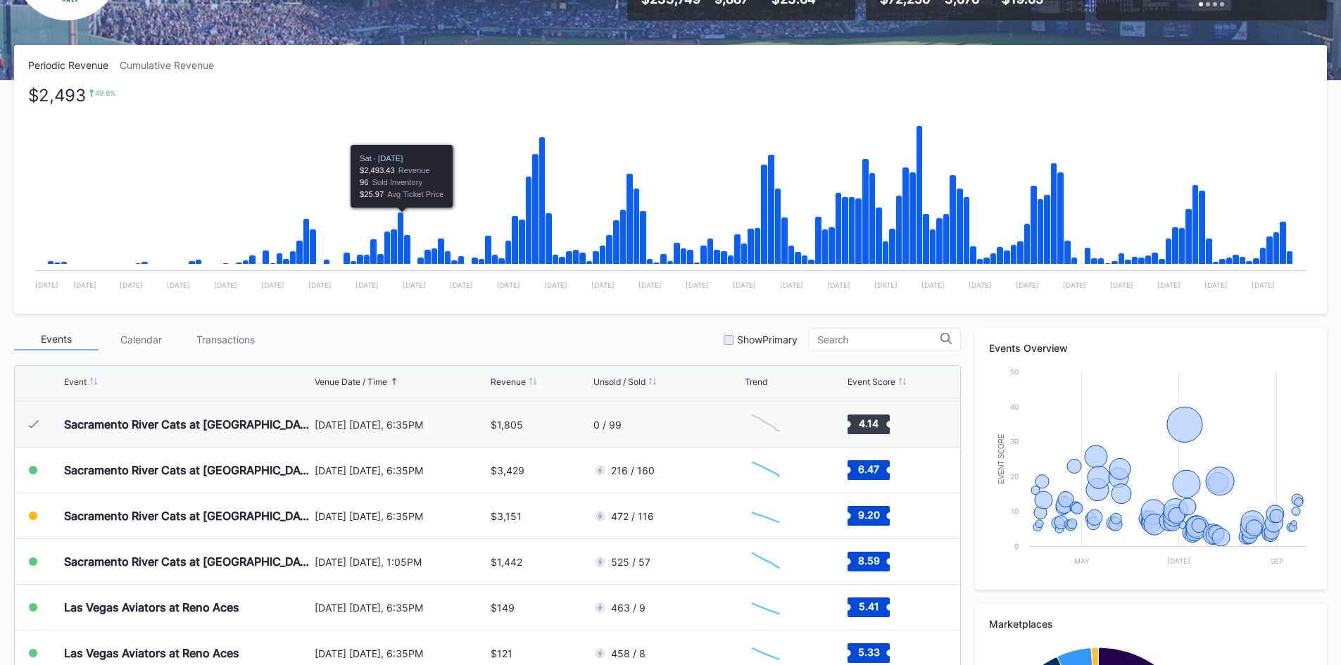
scroll to position [211, 0]
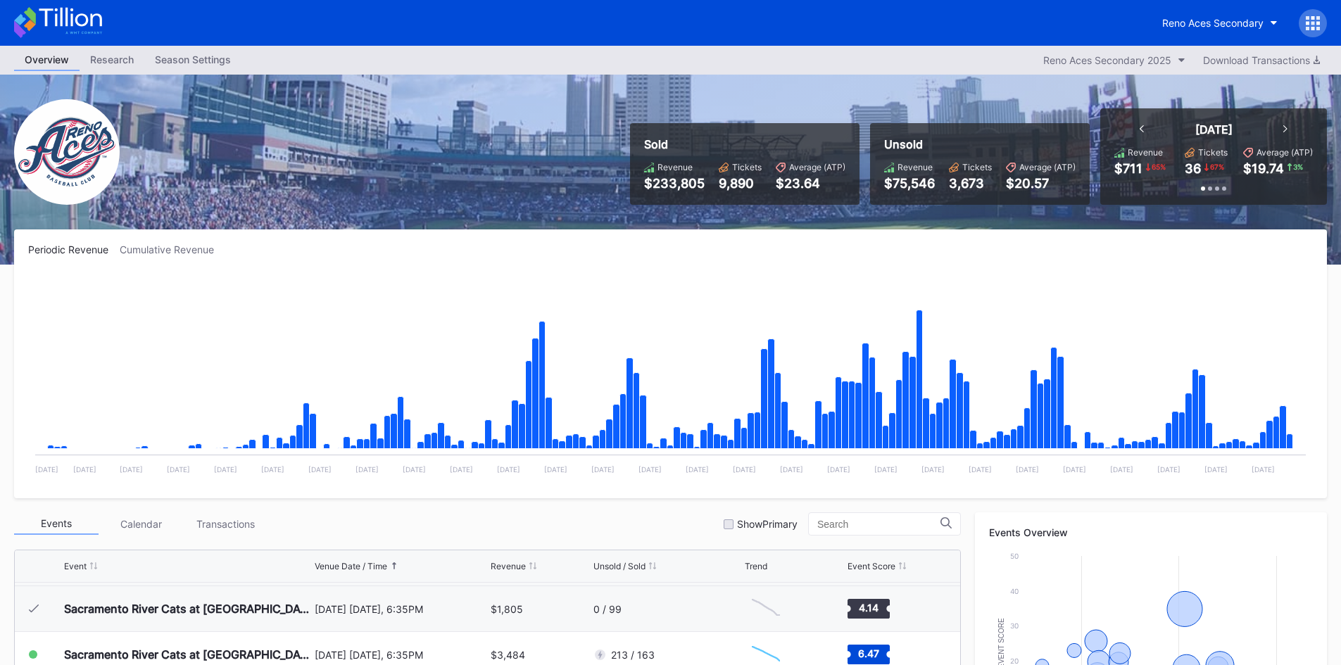
click at [58, 23] on icon at bounding box center [58, 22] width 88 height 31
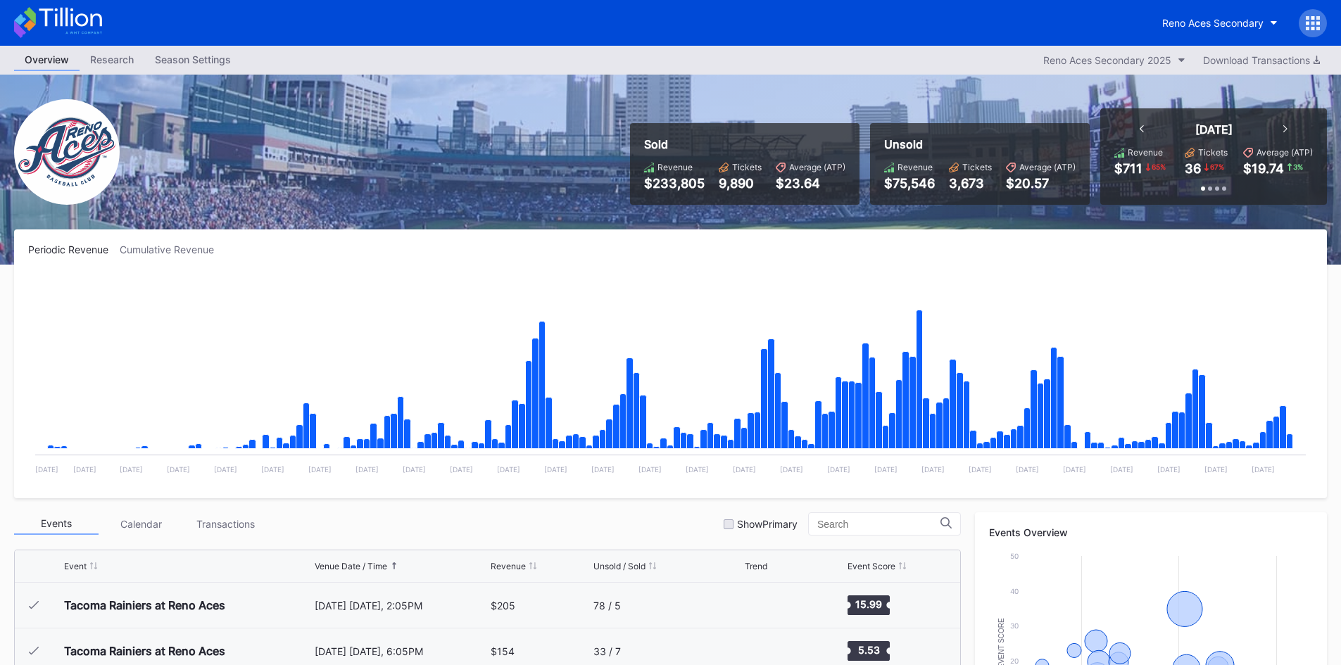
scroll to position [3016, 0]
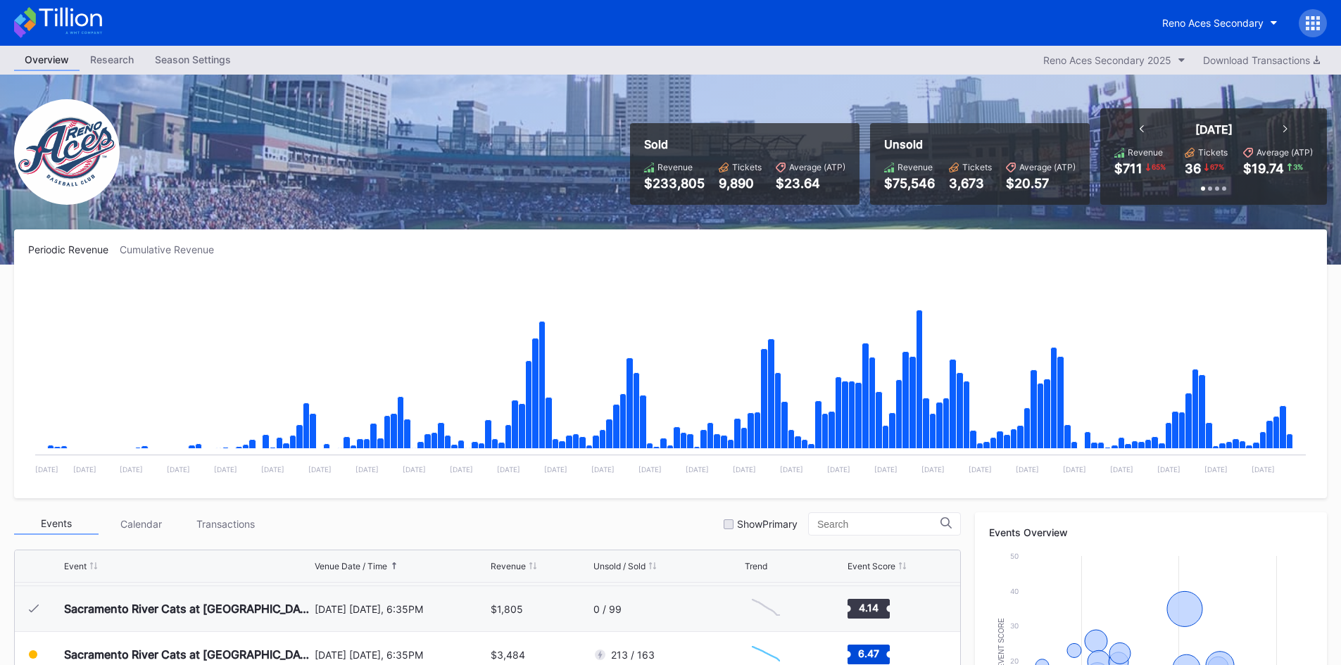
click at [75, 19] on icon at bounding box center [58, 22] width 88 height 31
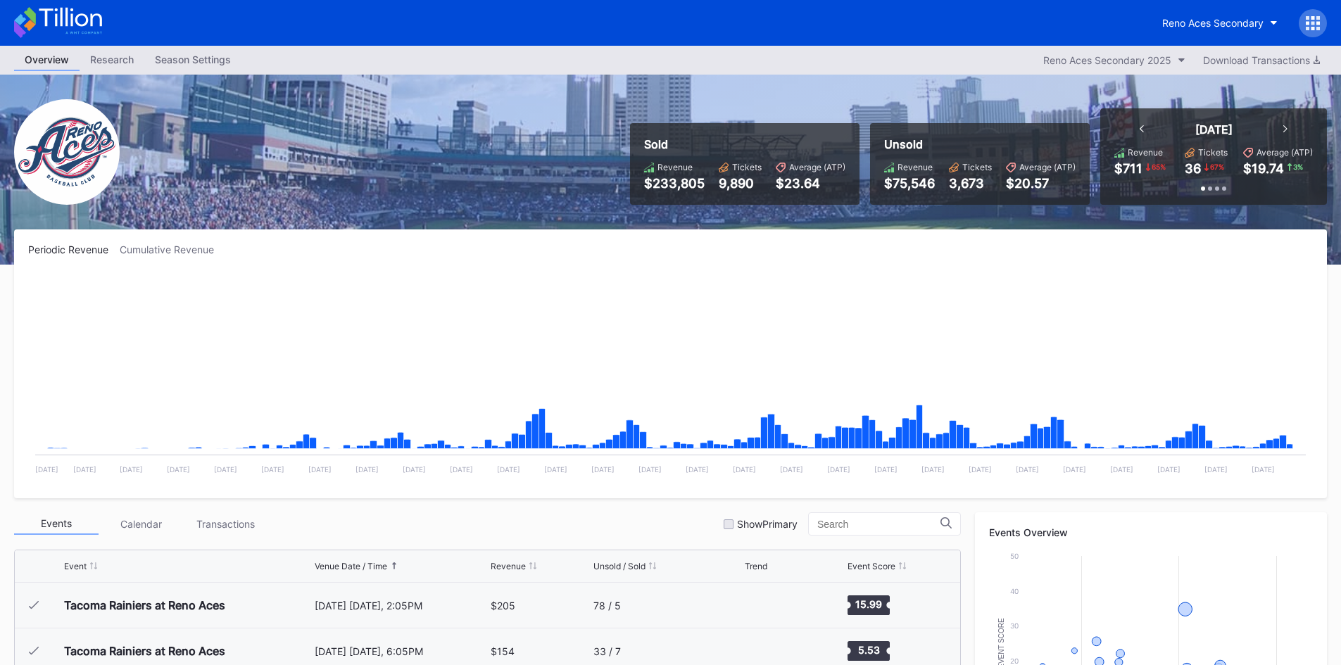
scroll to position [3016, 0]
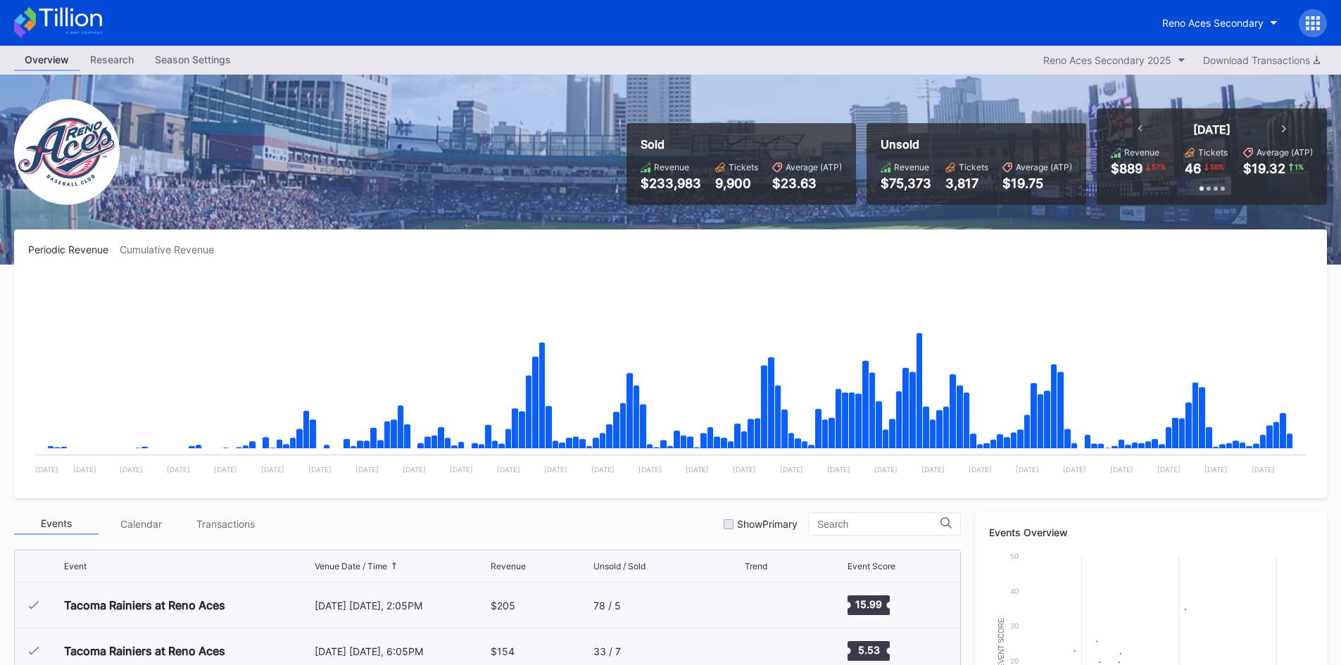
scroll to position [3016, 0]
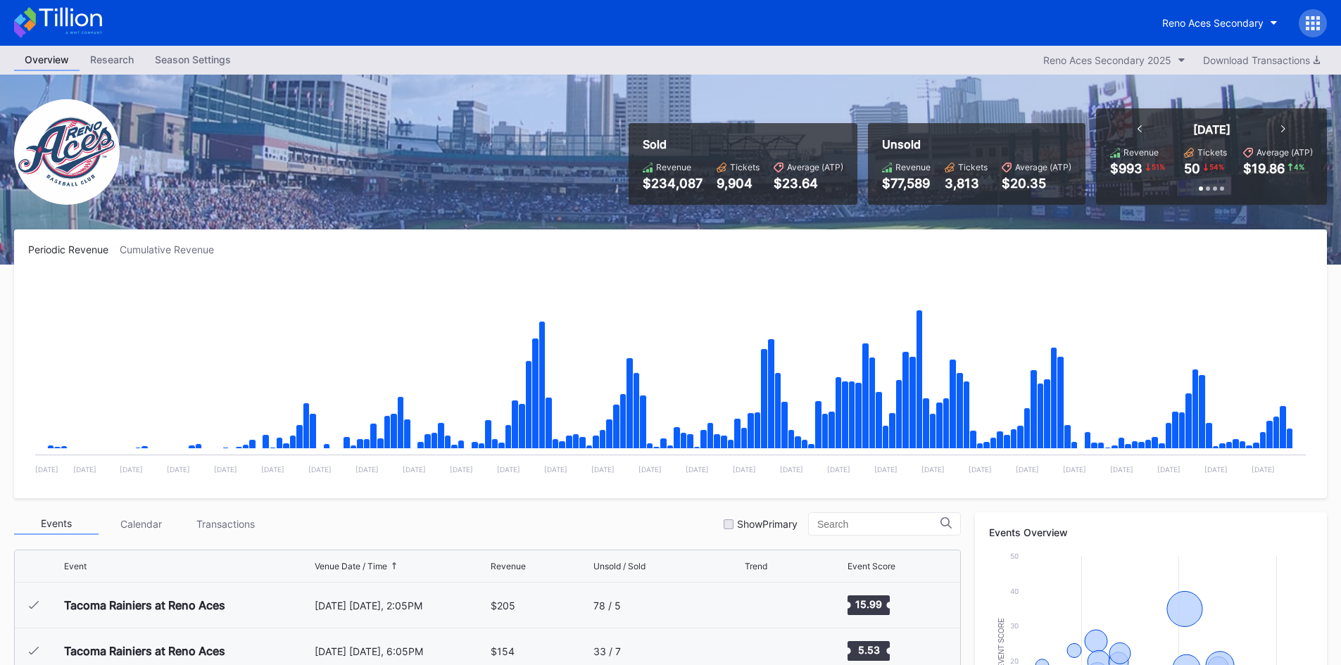
scroll to position [3016, 0]
